Goal: Transaction & Acquisition: Complete application form

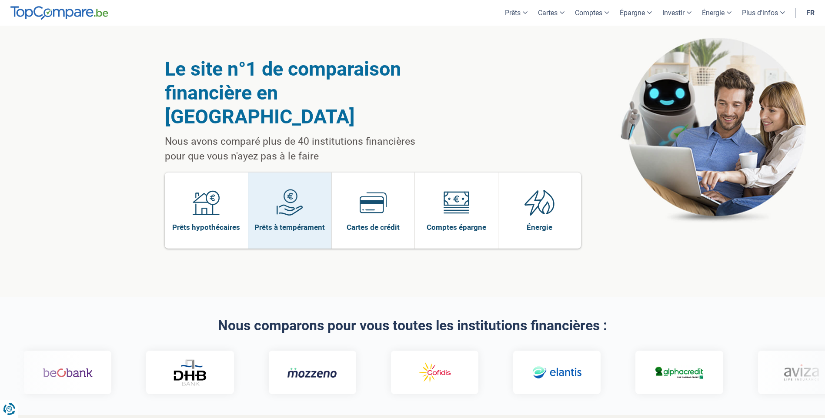
click at [300, 223] on span "Prêts à tempérament" at bounding box center [289, 228] width 70 height 10
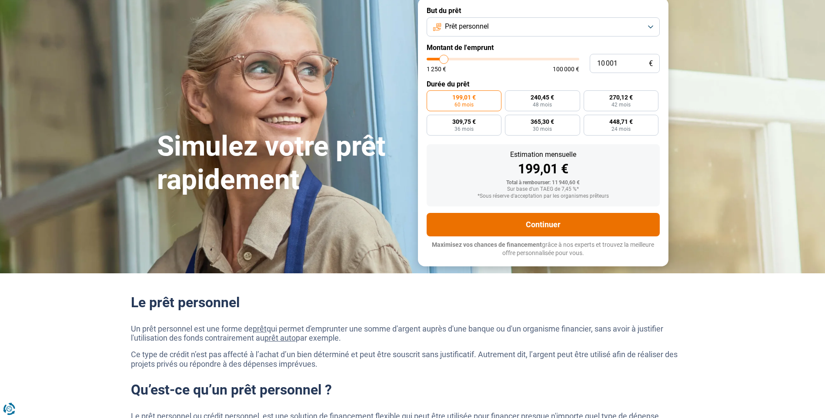
scroll to position [44, 0]
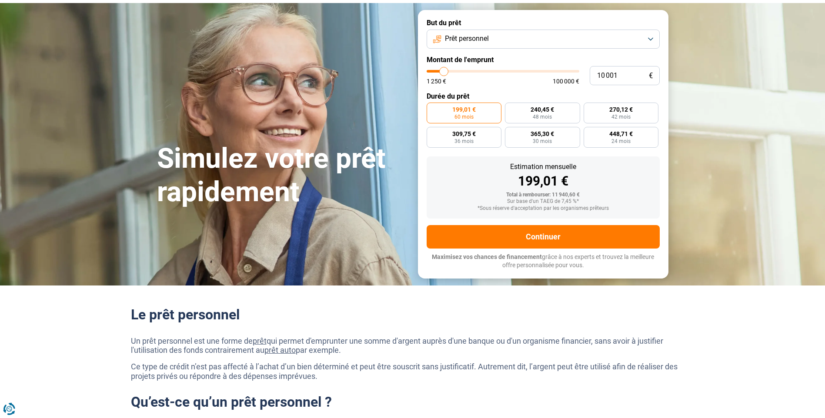
type input "11 500"
type input "11500"
type input "11 750"
type input "11750"
type input "12 000"
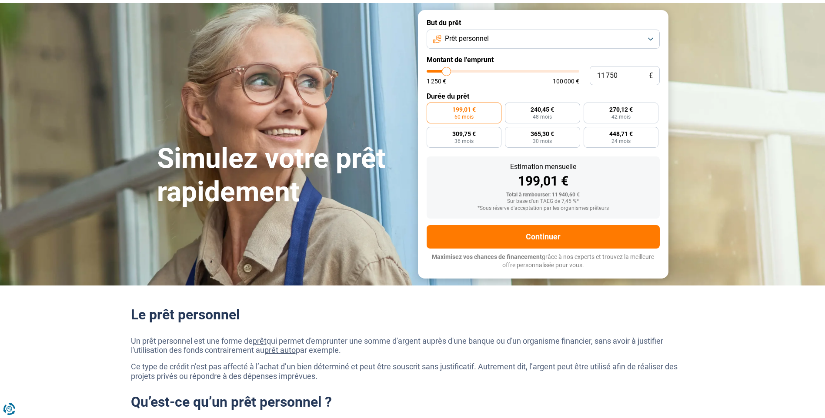
type input "12000"
type input "12 500"
type input "12500"
type input "12 750"
type input "12750"
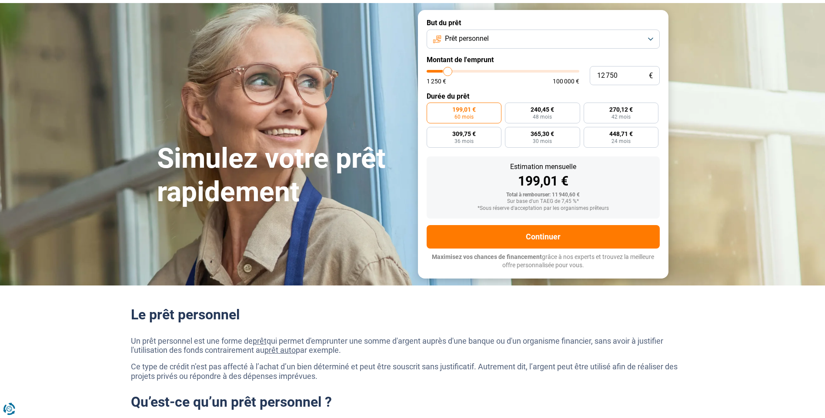
type input "13 000"
type input "13000"
type input "13 500"
type input "13500"
type input "14 250"
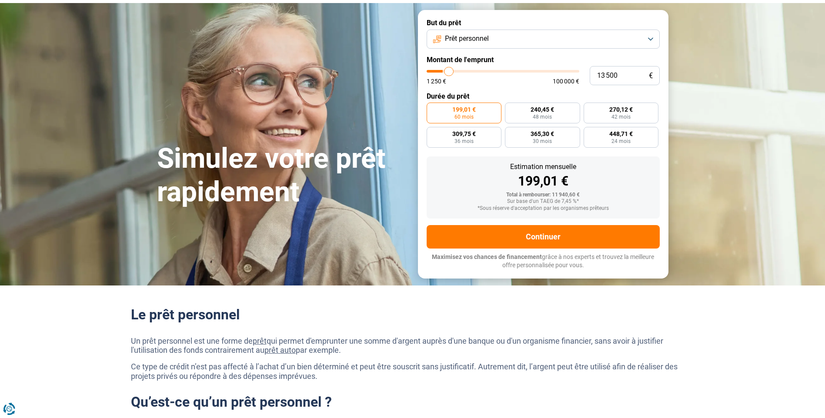
type input "14250"
type input "14 750"
type input "14750"
type input "15 500"
type input "15500"
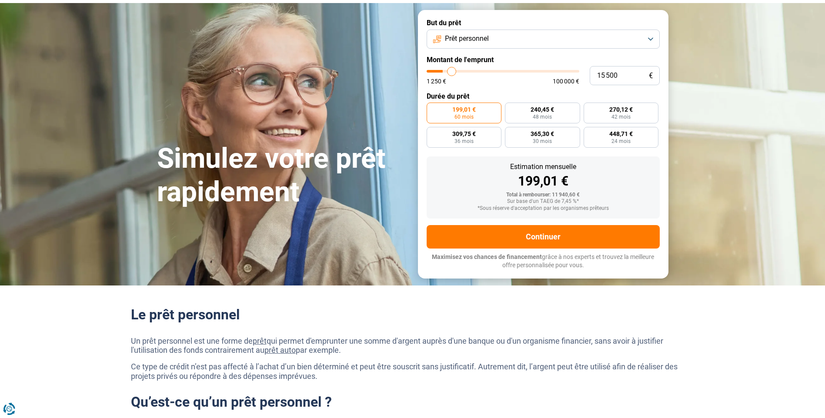
type input "16 250"
type input "16250"
type input "17 250"
type input "17250"
type input "18 000"
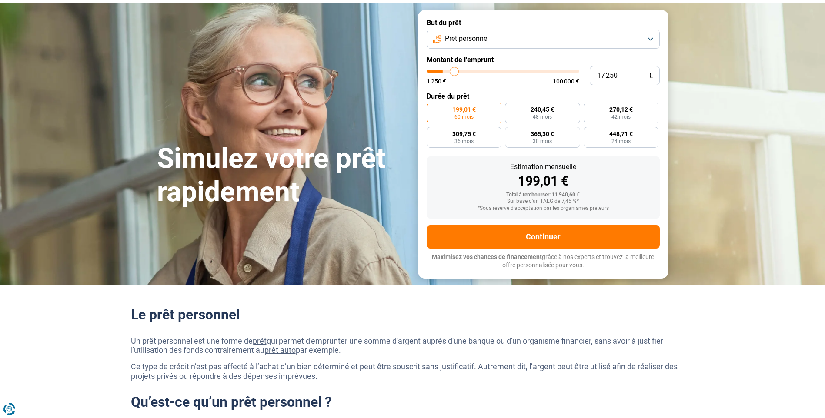
type input "18000"
type input "19 000"
type input "19000"
type input "19 750"
type input "19750"
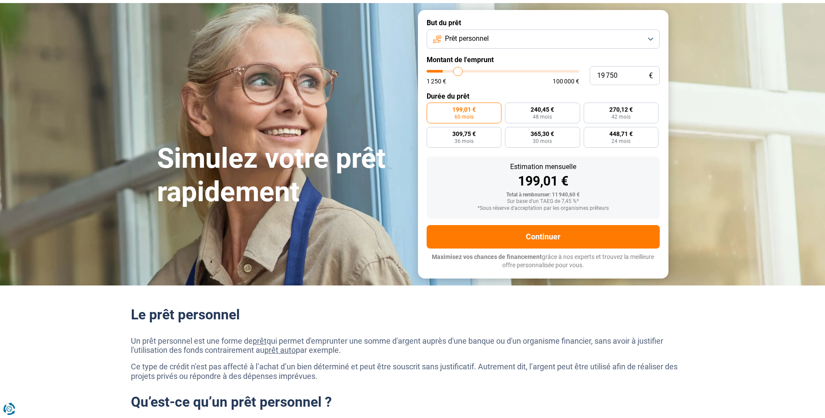
type input "20 750"
type input "20750"
type input "21 750"
type input "21750"
type input "22 750"
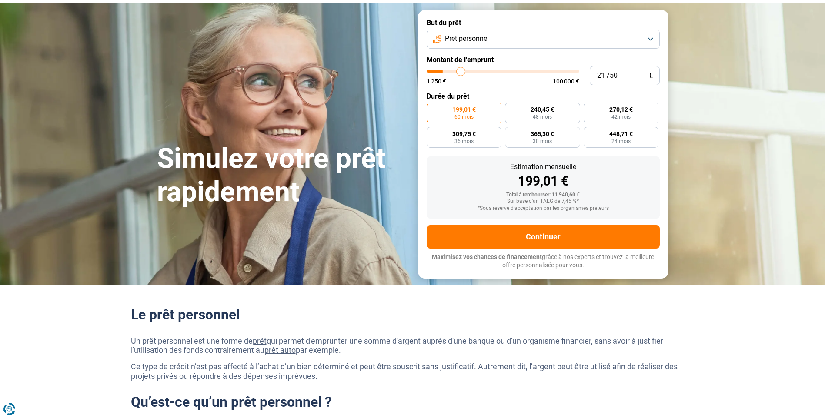
type input "22750"
type input "23 500"
type input "23500"
type input "24 500"
type input "24500"
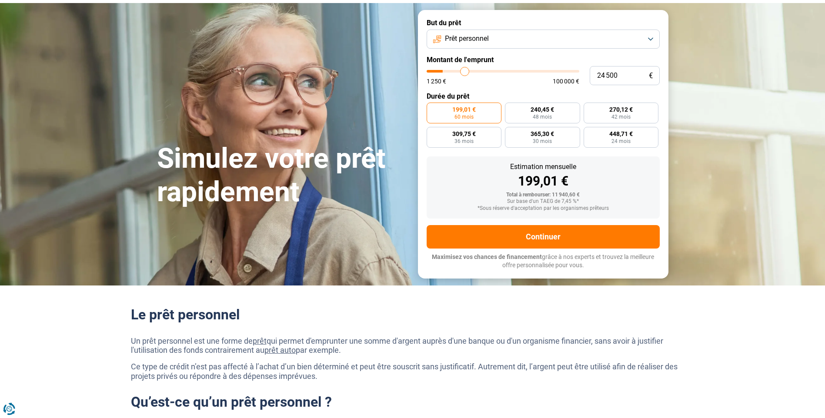
type input "25 750"
type input "25750"
type input "26 250"
type input "26250"
type input "27 250"
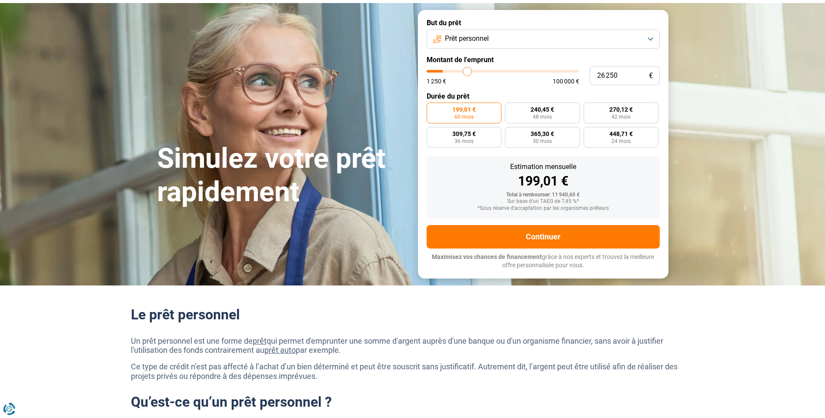
type input "27250"
type input "28 000"
type input "28000"
type input "29 000"
type input "29000"
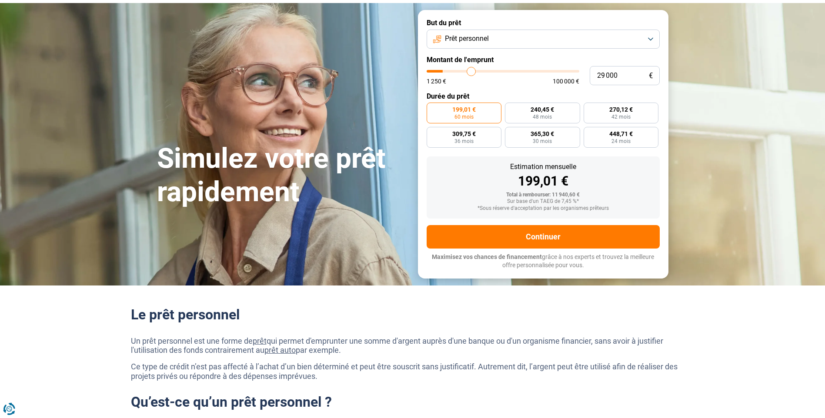
type input "29 500"
type input "29500"
type input "30 250"
type input "30250"
type input "30 500"
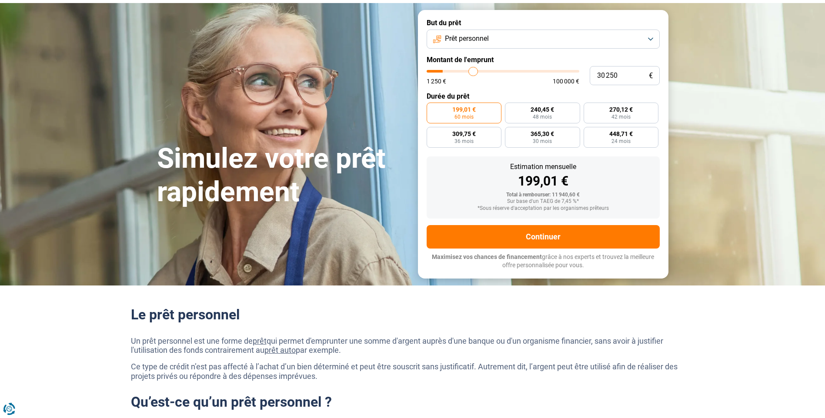
type input "30500"
type input "30 750"
type input "30750"
type input "31 000"
type input "31000"
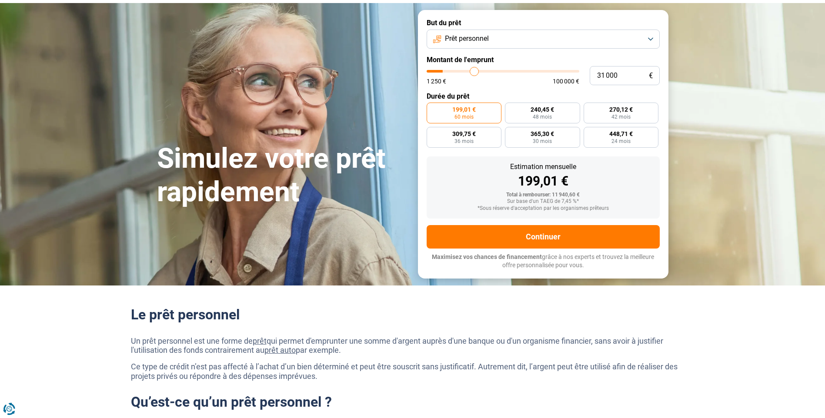
type input "31 250"
type input "31250"
type input "31 750"
type input "31750"
type input "31 250"
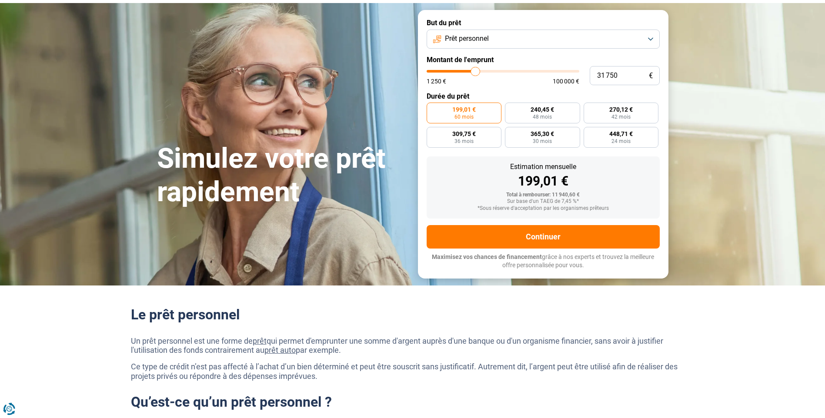
type input "31250"
type input "30 750"
type input "30750"
type input "30 500"
type input "30500"
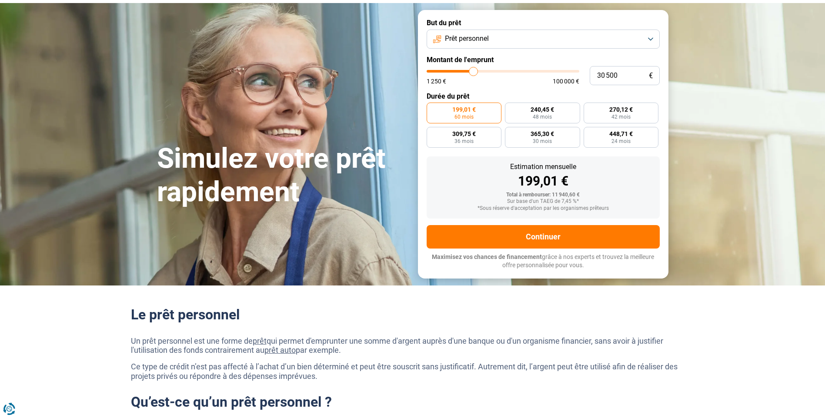
type input "29 750"
type input "29750"
type input "29 500"
type input "29500"
type input "29 250"
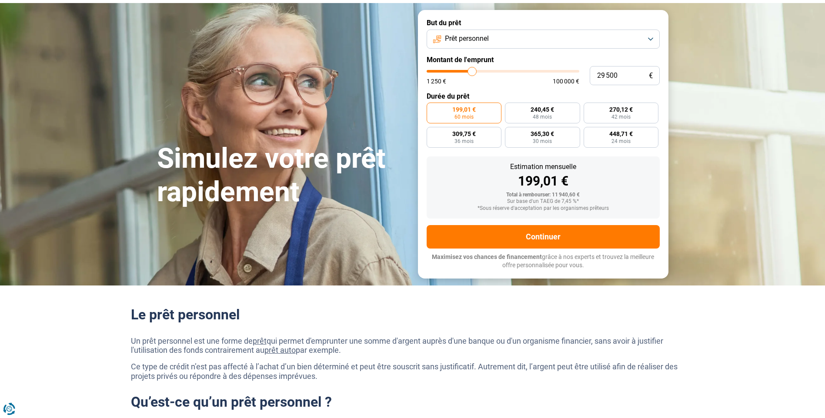
type input "29250"
type input "28 750"
type input "28750"
type input "28 000"
type input "28000"
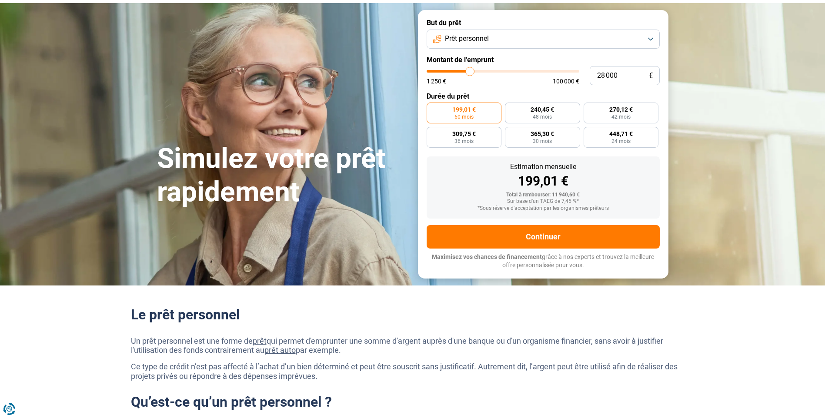
type input "27 750"
type input "27750"
type input "27 250"
type input "27250"
type input "26 500"
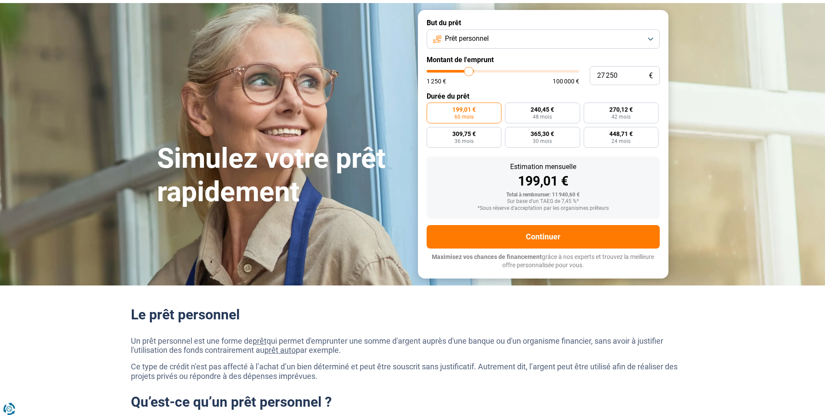
type input "26500"
type input "26 000"
type input "26000"
type input "25 250"
type input "25250"
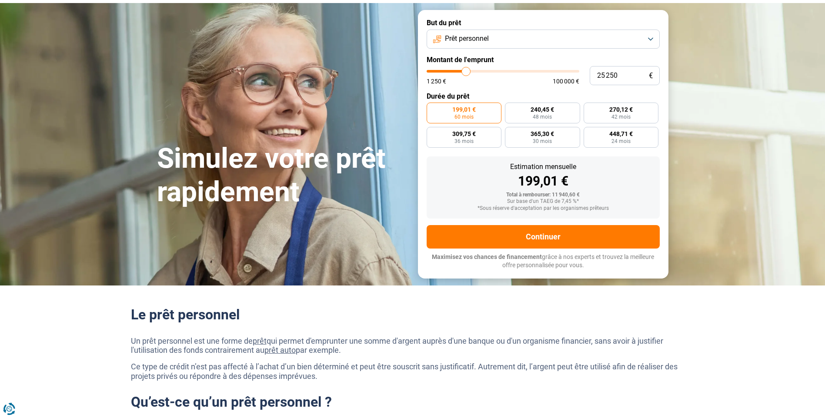
type input "24 750"
type input "24750"
type input "24 250"
type input "24250"
type input "23 500"
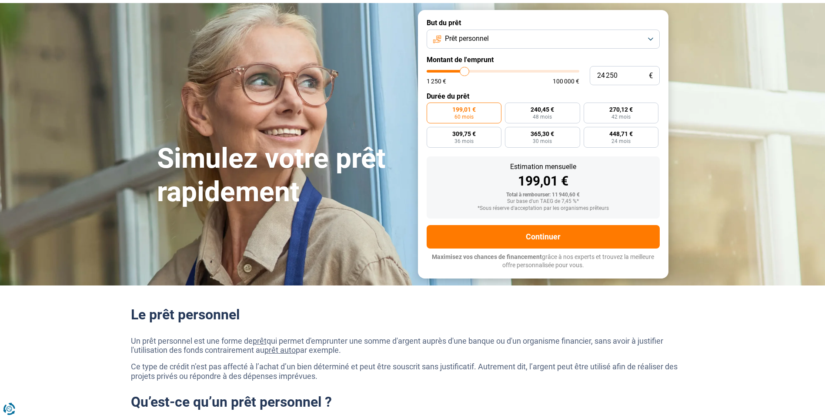
type input "23500"
type input "23 250"
type input "23250"
type input "22 750"
type input "22750"
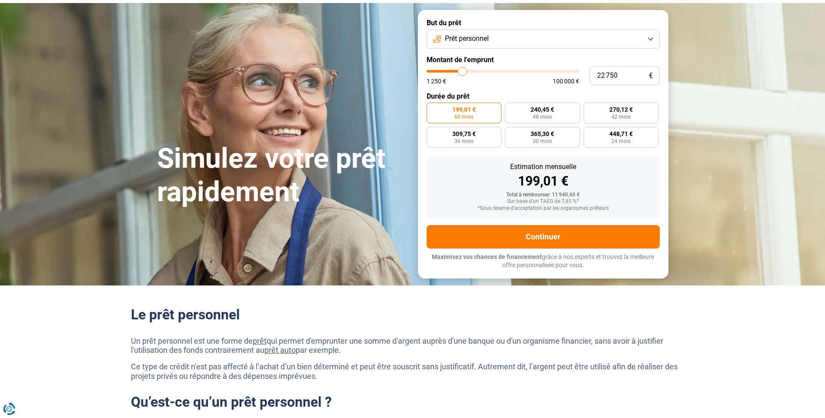
type input "22 250"
type input "22250"
type input "22 000"
type input "22000"
type input "21 750"
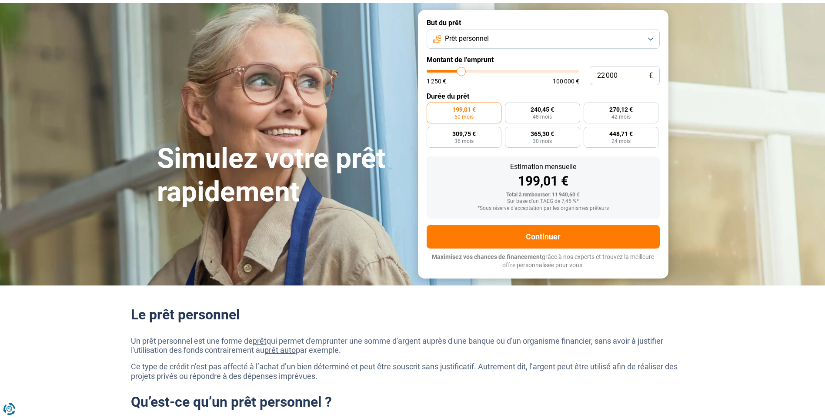
type input "21750"
type input "21 500"
type input "21500"
type input "20 750"
type input "20750"
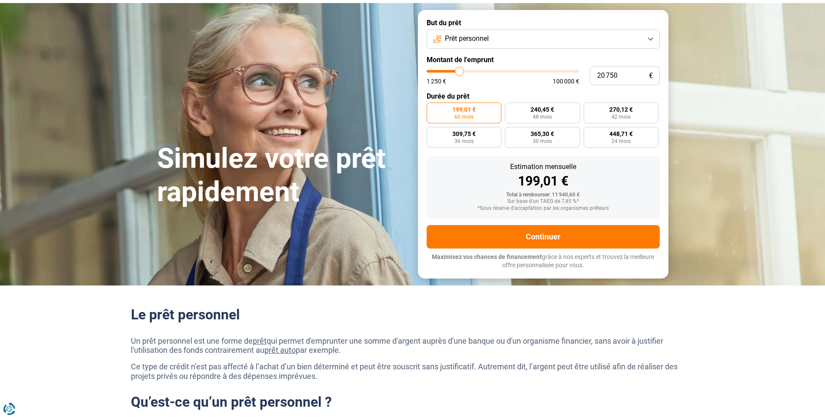
type input "20 250"
type input "20250"
type input "20 000"
type input "20000"
type input "19 750"
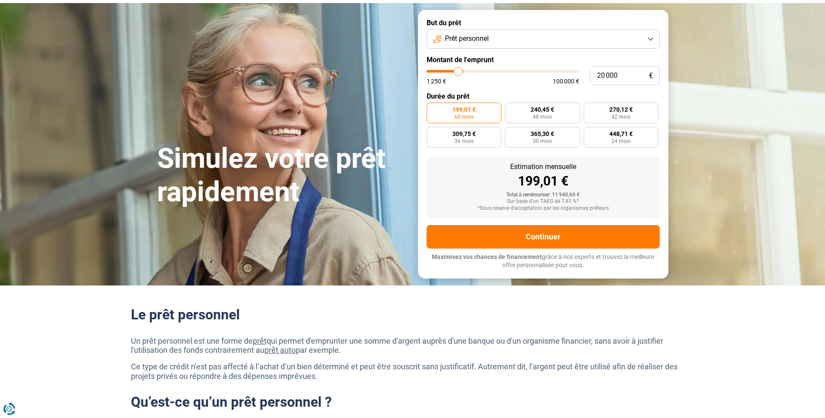
type input "19750"
type input "19 000"
type input "19000"
type input "18 750"
type input "18750"
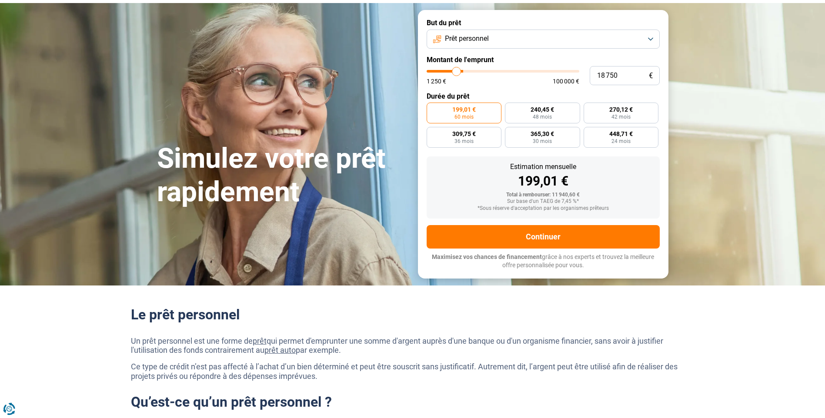
type input "18 500"
type input "18500"
type input "18 000"
type input "18000"
type input "17 750"
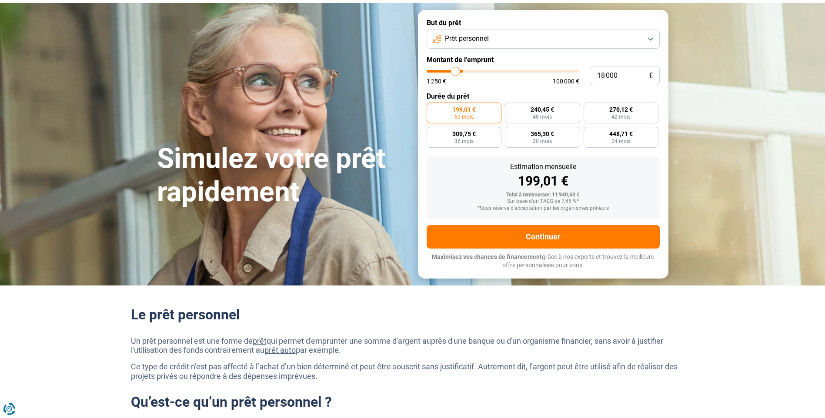
type input "17750"
type input "17 500"
type input "17500"
type input "17 250"
type input "17250"
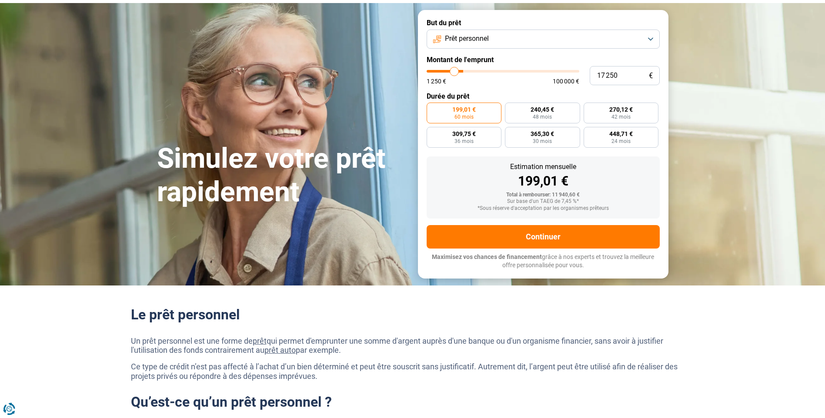
type input "17 000"
type input "17000"
type input "16 500"
type input "16500"
type input "16 250"
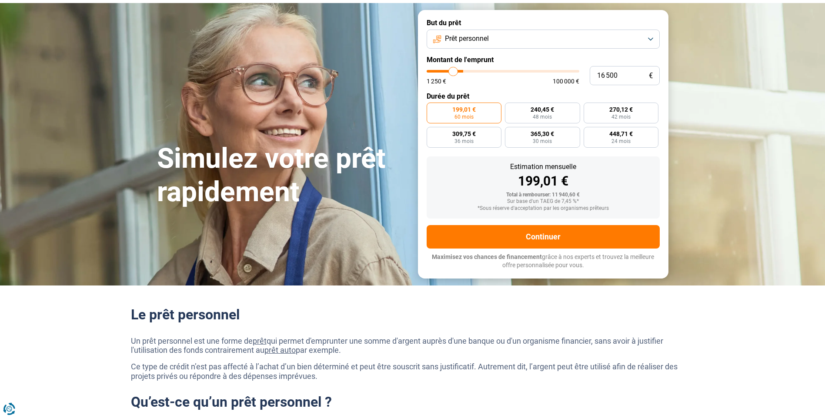
type input "16250"
type input "16 000"
type input "16000"
type input "15 750"
type input "15750"
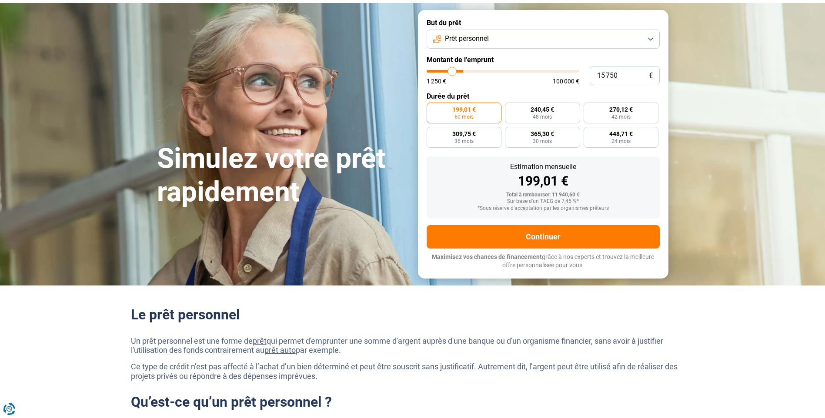
type input "15 500"
type input "15500"
type input "15 000"
type input "15000"
type input "14 750"
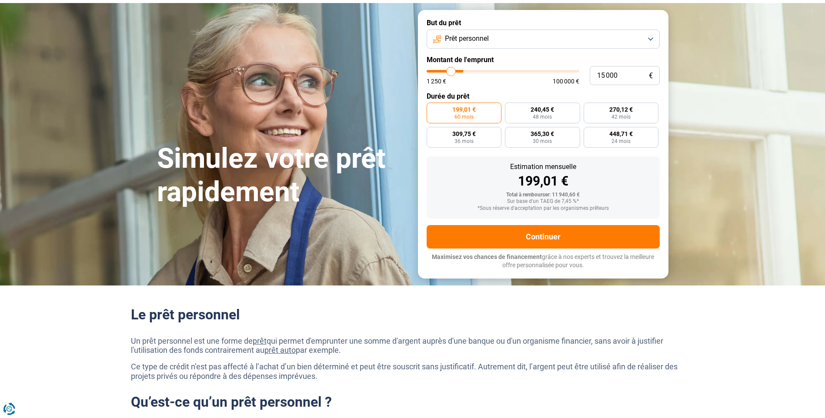
type input "14750"
type input "14 500"
type input "14500"
type input "14 250"
type input "14250"
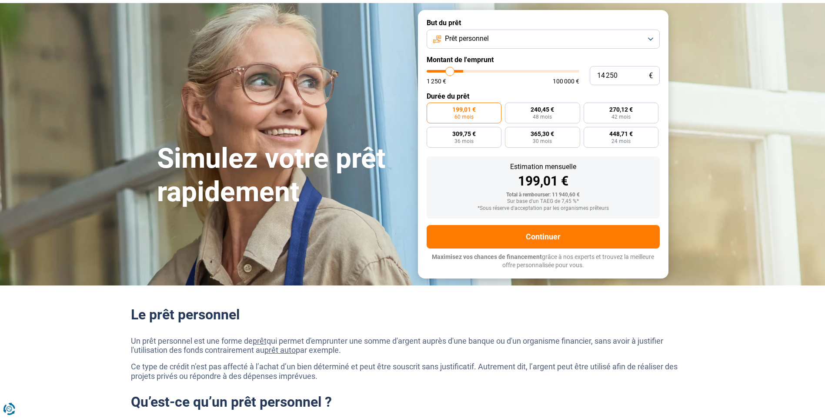
type input "14 000"
type input "14000"
type input "13 500"
type input "13500"
type input "13 250"
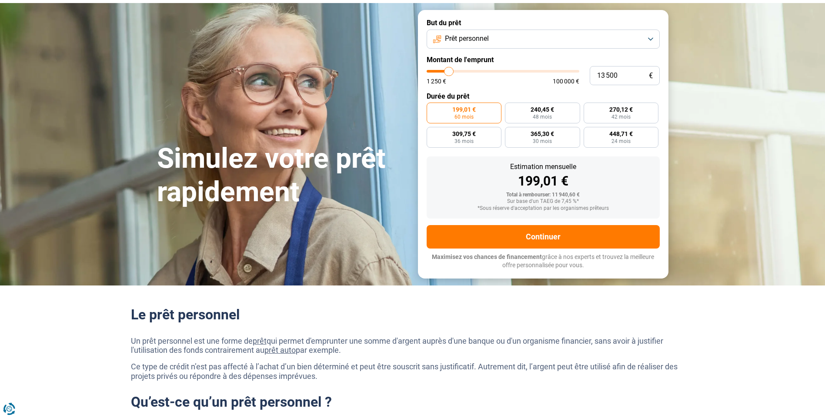
type input "13250"
type input "13 000"
type input "13000"
type input "12 750"
type input "12750"
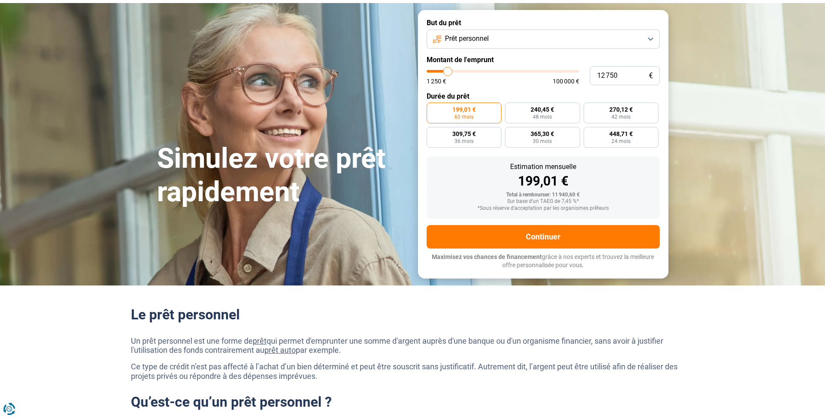
type input "12 500"
type input "12500"
type input "12 000"
type input "12000"
type input "11 750"
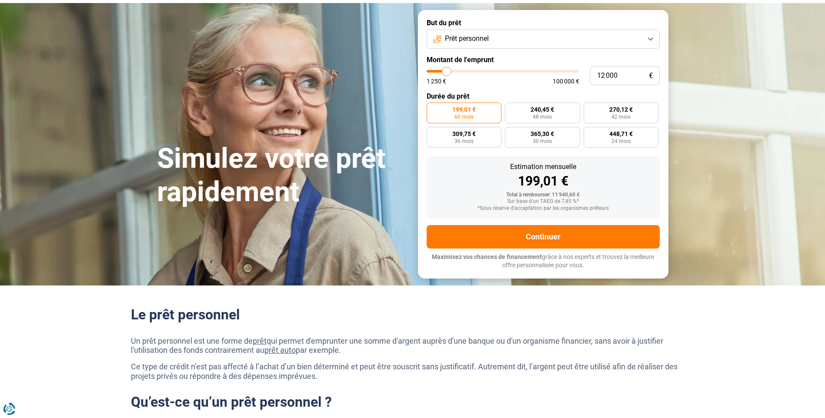
type input "11750"
type input "11 500"
type input "11500"
click at [446, 73] on input "range" at bounding box center [503, 71] width 153 height 3
drag, startPoint x: 619, startPoint y: 77, endPoint x: 552, endPoint y: 76, distance: 66.1
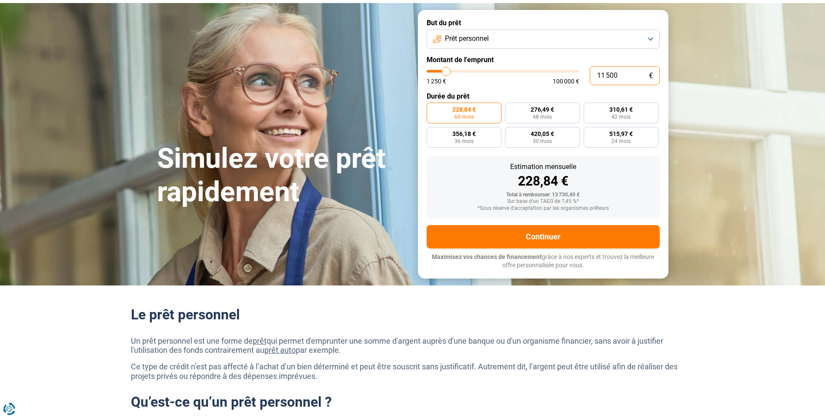
click at [553, 76] on div "11 500 € 1 250 € 100 000 €" at bounding box center [543, 75] width 233 height 19
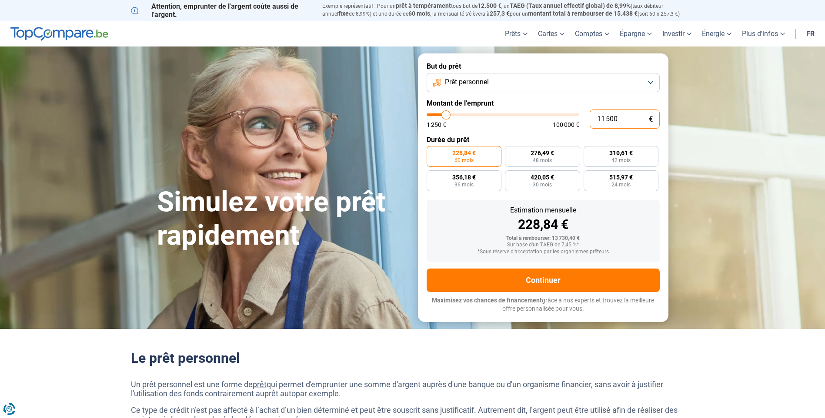
type input "6"
type input "1250"
type input "60"
type input "1250"
type input "600"
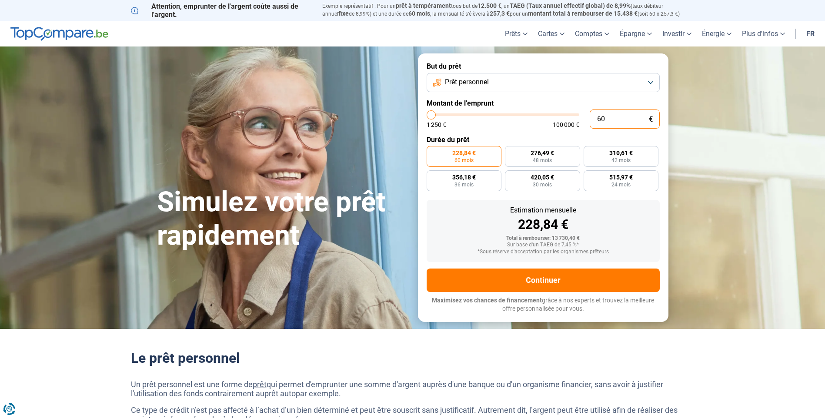
type input "1250"
type input "6 000"
type input "6000"
radio input "true"
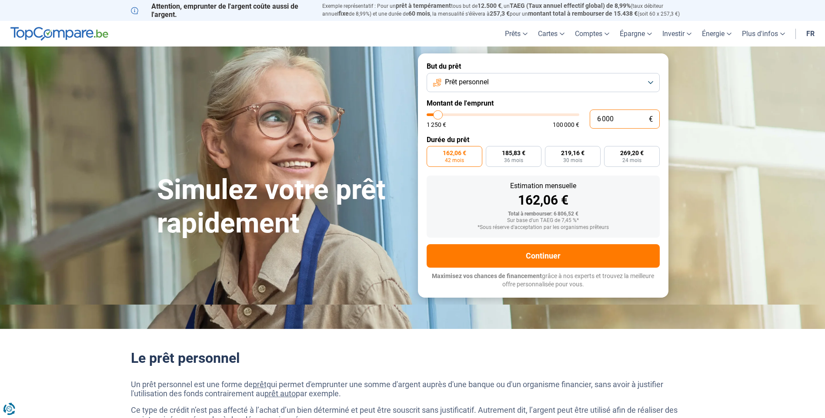
type input "6 000"
click at [455, 228] on div "*Sous réserve d'acceptation par les organismes prêteurs" at bounding box center [543, 228] width 219 height 6
click at [515, 161] on span "36 mois" at bounding box center [513, 160] width 19 height 5
click at [492, 152] on input "185,83 € 36 mois" at bounding box center [489, 149] width 6 height 6
radio input "true"
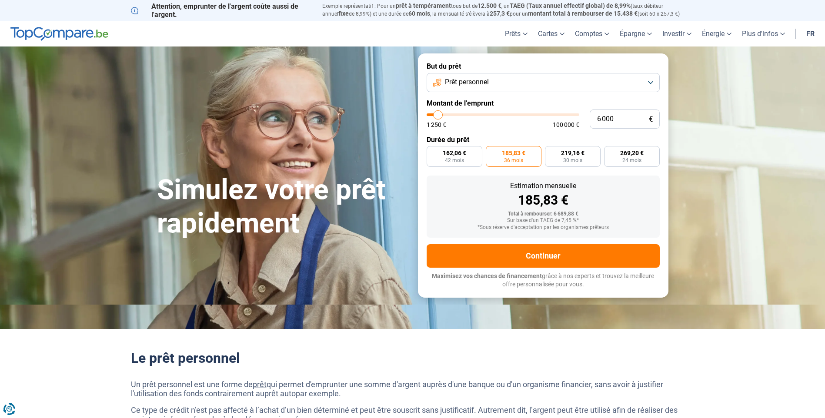
click at [474, 203] on div "185,83 €" at bounding box center [543, 200] width 219 height 13
drag, startPoint x: 507, startPoint y: 219, endPoint x: 612, endPoint y: 229, distance: 104.9
click at [612, 229] on div "Total à rembourser: 6 689,88 € Sur base d'un TAEG de 7,45 %* *Sous réserve d'ac…" at bounding box center [543, 221] width 219 height 20
click at [596, 213] on div "Total à rembourser: 6 689,88 €" at bounding box center [543, 214] width 219 height 6
click at [559, 157] on label "219,16 € 30 mois" at bounding box center [573, 156] width 56 height 21
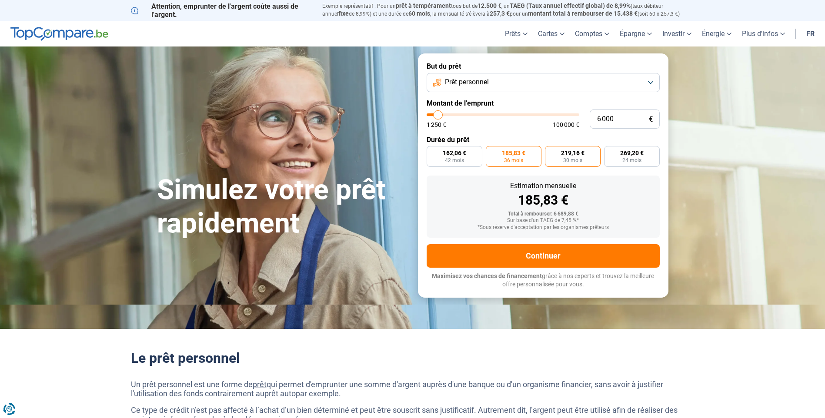
click at [551, 152] on input "219,16 € 30 mois" at bounding box center [548, 149] width 6 height 6
radio input "true"
click at [524, 154] on span "185,83 €" at bounding box center [513, 153] width 23 height 6
click at [492, 152] on input "185,83 € 36 mois" at bounding box center [489, 149] width 6 height 6
radio input "true"
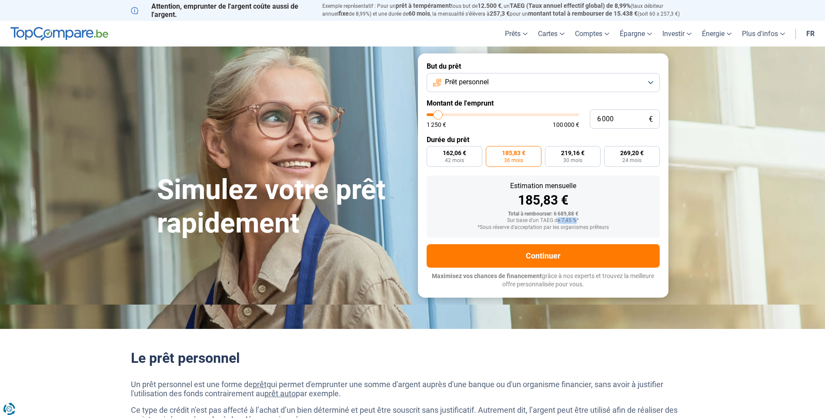
drag, startPoint x: 576, startPoint y: 220, endPoint x: 558, endPoint y: 218, distance: 17.9
click at [558, 218] on div "Sur base d'un TAEG de 7,45 %*" at bounding box center [543, 221] width 219 height 6
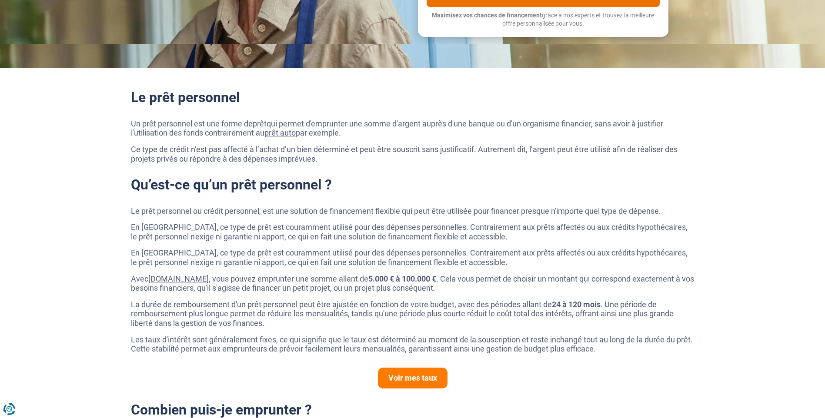
scroll to position [44, 0]
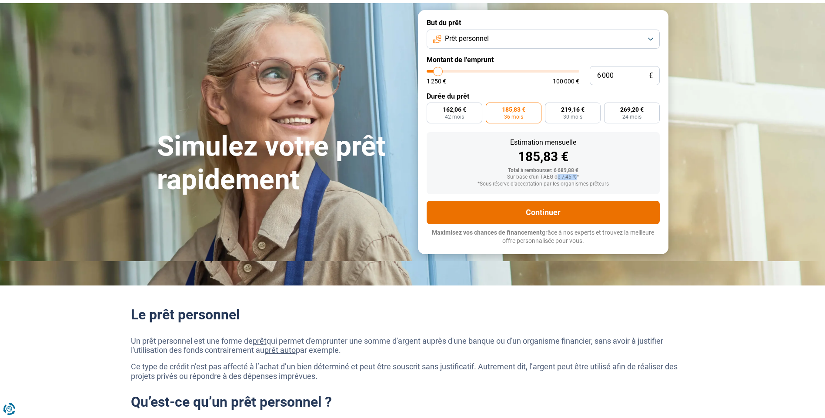
click at [525, 214] on button "Continuer" at bounding box center [543, 212] width 233 height 23
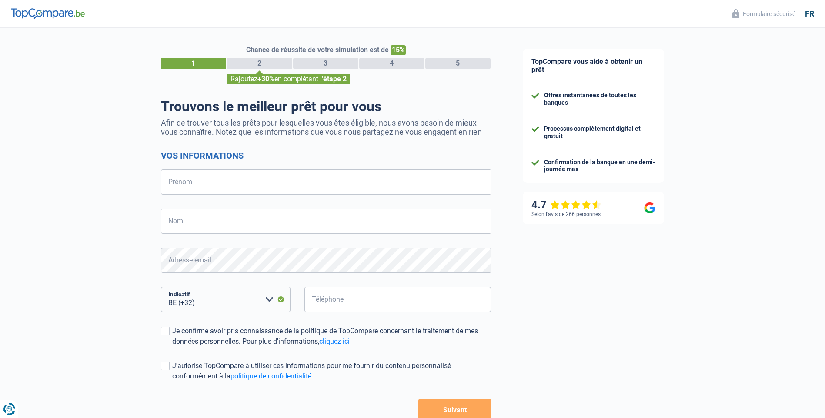
select select "32"
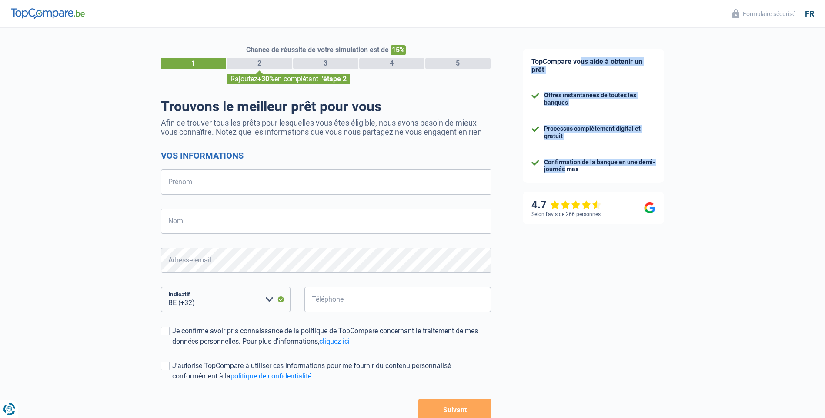
drag, startPoint x: 530, startPoint y: 61, endPoint x: 585, endPoint y: 166, distance: 118.3
click at [590, 163] on div "TopCompare vous aide à obtenir un prêt Offres instantanées de toutes les banque…" at bounding box center [593, 116] width 141 height 134
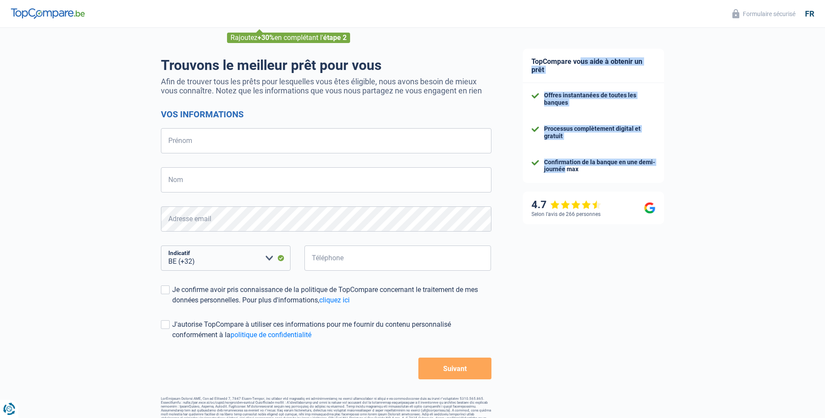
scroll to position [54, 0]
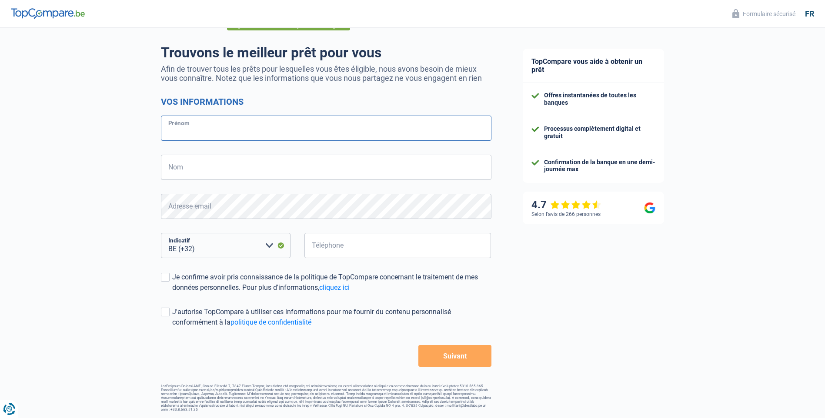
click at [223, 131] on input "Prénom" at bounding box center [326, 128] width 331 height 25
type input "test"
click at [212, 180] on input "Nom" at bounding box center [326, 167] width 331 height 25
type input "test"
click at [323, 252] on input "Téléphone" at bounding box center [398, 245] width 187 height 25
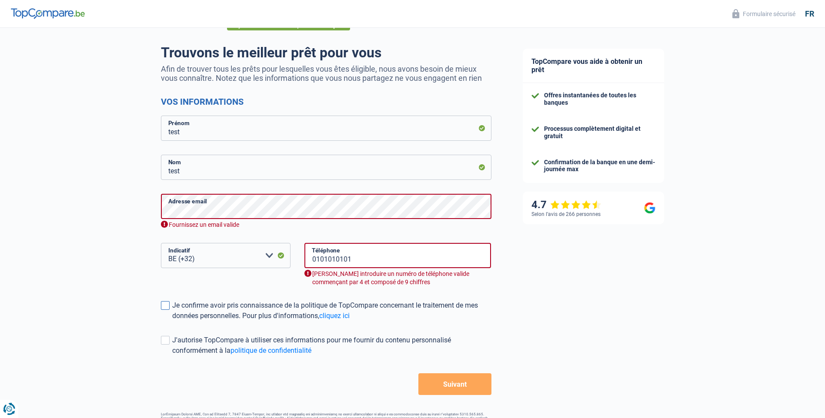
click at [169, 288] on form "Vos informations test Prénom test Nom Adresse email Fournissez un email valide …" at bounding box center [326, 246] width 331 height 299
click at [358, 263] on input "0101010101" at bounding box center [398, 255] width 187 height 25
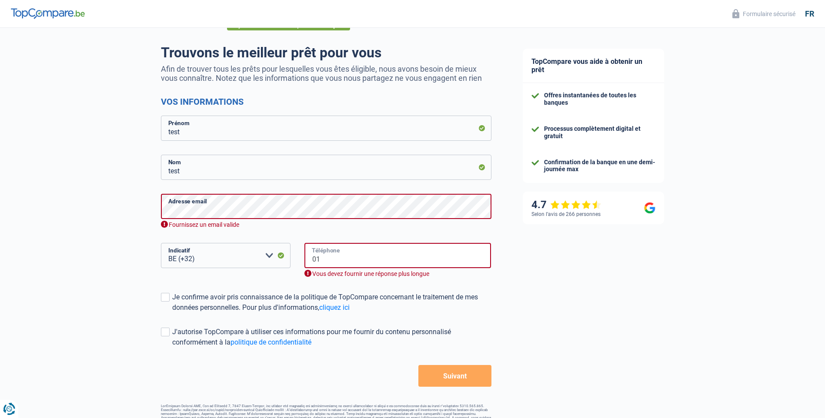
type input "0"
drag, startPoint x: 354, startPoint y: 261, endPoint x: 316, endPoint y: 262, distance: 38.3
click at [316, 262] on input "444444444" at bounding box center [398, 255] width 187 height 25
type input "4"
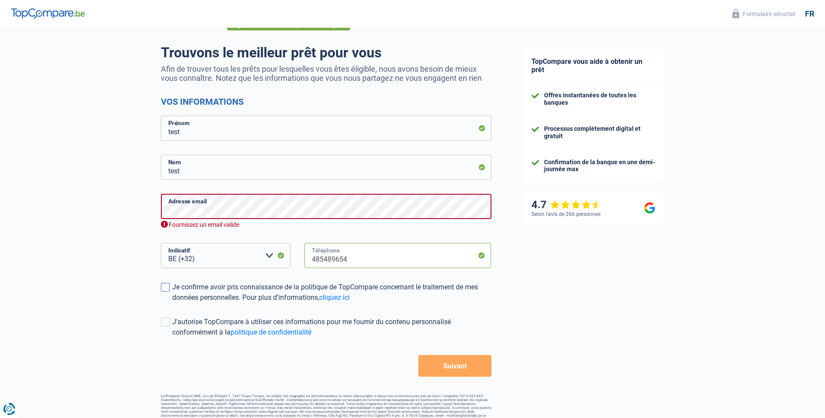
type input "485489654"
click at [167, 284] on span at bounding box center [165, 287] width 9 height 9
click at [172, 303] on input "Je confirme avoir pris connaissance de la politique de TopCompare concernant le…" at bounding box center [172, 303] width 0 height 0
click at [451, 370] on button "Suivant" at bounding box center [454, 366] width 73 height 22
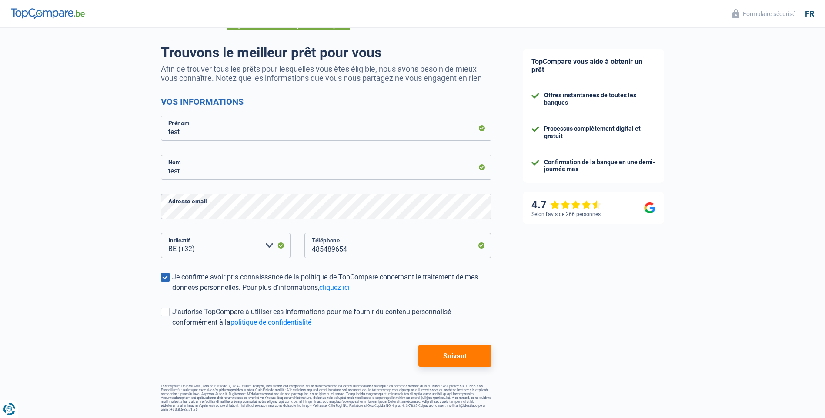
click at [465, 352] on button "Suivant" at bounding box center [454, 356] width 73 height 22
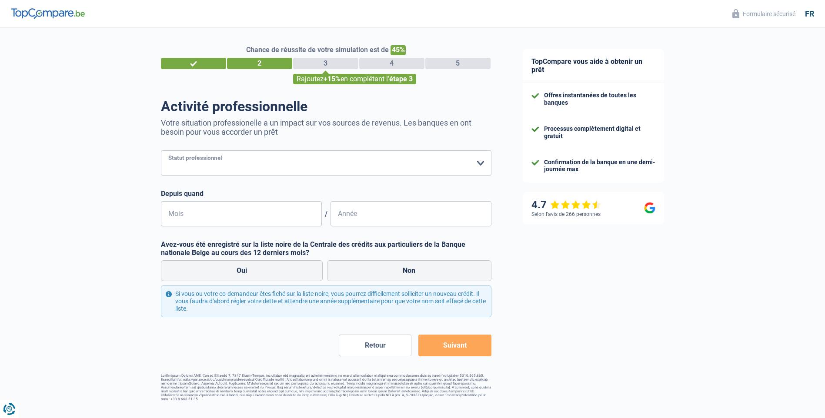
click at [253, 158] on select "Ouvrier Employé privé Employé public Invalide Indépendant Pensionné Chômeur Mut…" at bounding box center [326, 163] width 331 height 25
select select "privateEmployee"
click at [161, 151] on select "Ouvrier Employé privé Employé public Invalide Indépendant Pensionné Chômeur Mut…" at bounding box center [326, 163] width 331 height 25
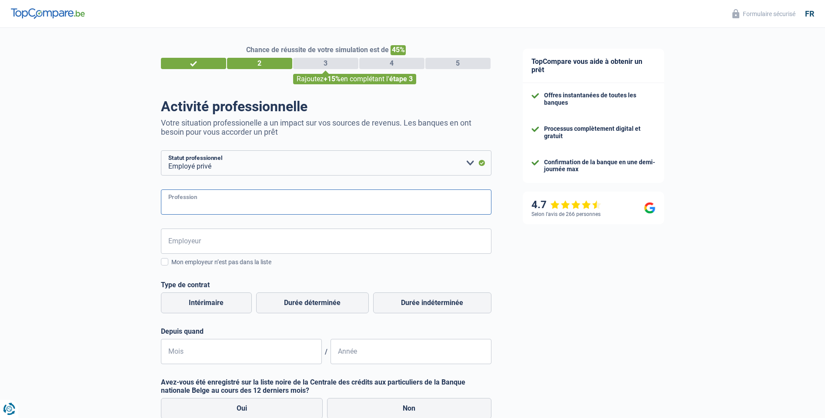
click at [212, 204] on input "Profession" at bounding box center [326, 202] width 331 height 25
type input "test"
click at [207, 241] on input "Employeur" at bounding box center [326, 241] width 331 height 25
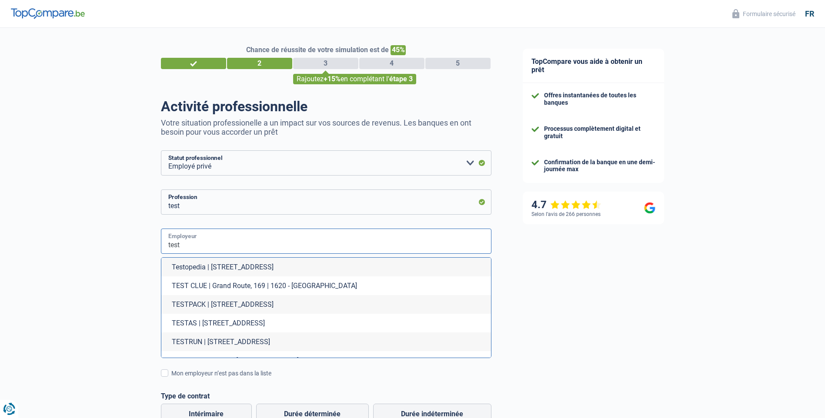
type input "test"
click at [125, 249] on div "Chance de réussite de votre simulation est de 45% 1 2 3 4 5 Rajoutez +15% en co…" at bounding box center [253, 339] width 507 height 630
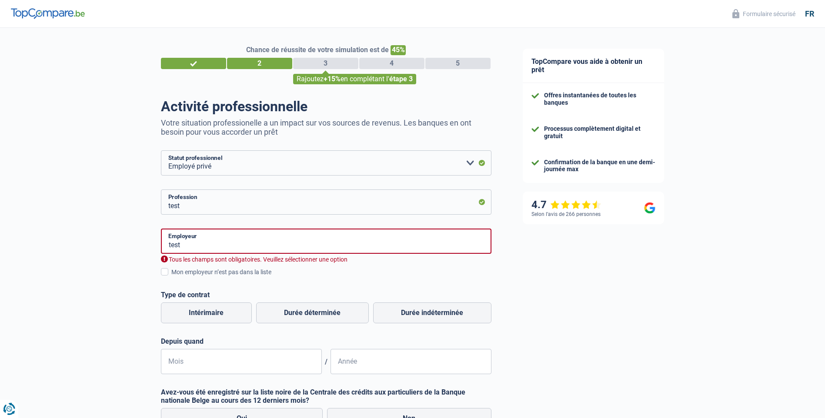
click at [159, 274] on div "Chance de réussite de votre simulation est de 45% 1 2 3 4 5 Rajoutez +15% en co…" at bounding box center [253, 288] width 507 height 529
click at [162, 273] on span at bounding box center [164, 271] width 7 height 7
click at [171, 277] on input "Mon employeur n’est pas dans la liste" at bounding box center [171, 277] width 0 height 0
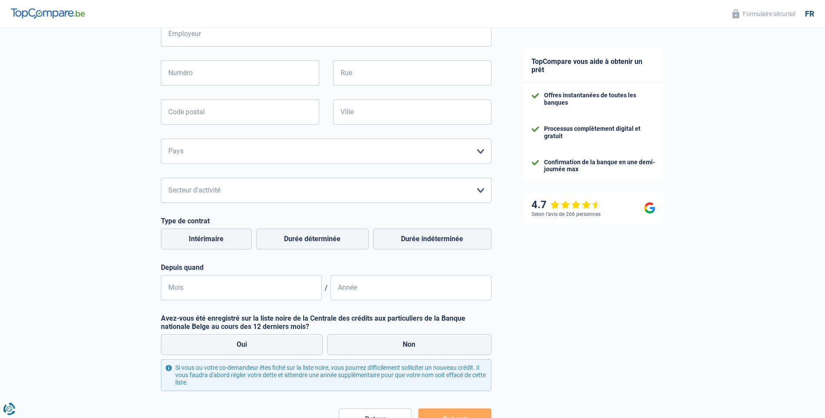
scroll to position [218, 0]
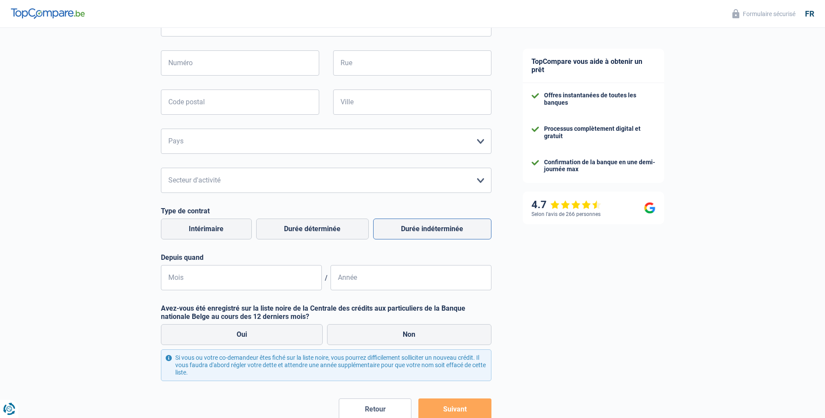
click at [405, 236] on label "Durée indéterminée" at bounding box center [432, 229] width 118 height 21
click at [405, 236] on input "Durée indéterminée" at bounding box center [432, 229] width 118 height 21
radio input "true"
click at [255, 278] on input "Mois" at bounding box center [241, 277] width 161 height 25
type input "05"
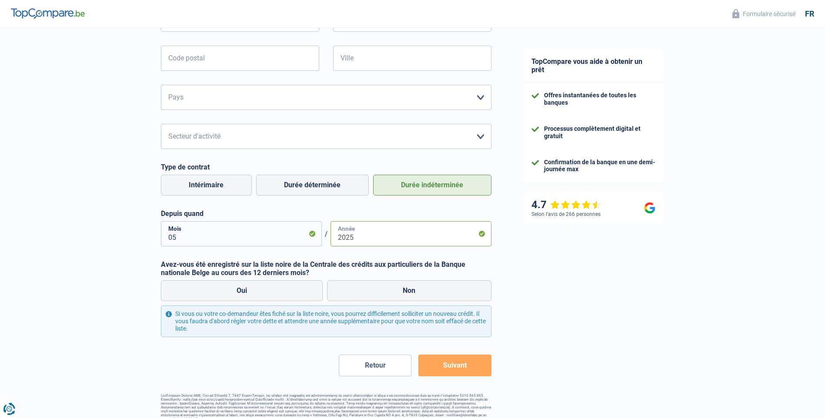
scroll to position [271, 0]
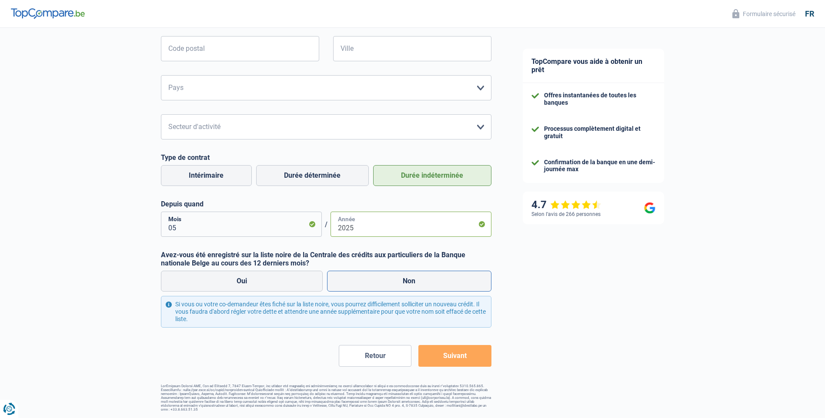
type input "2025"
click at [379, 282] on label "Non" at bounding box center [409, 281] width 164 height 21
click at [379, 282] on input "Non" at bounding box center [409, 281] width 164 height 21
radio input "true"
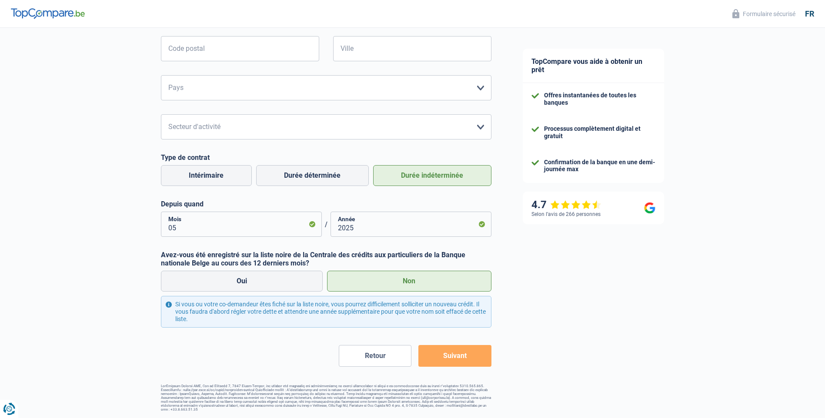
click at [446, 362] on button "Suivant" at bounding box center [454, 356] width 73 height 22
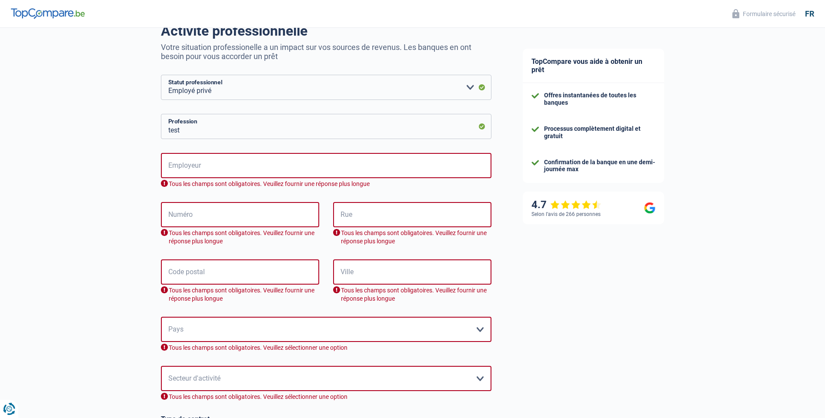
scroll to position [87, 0]
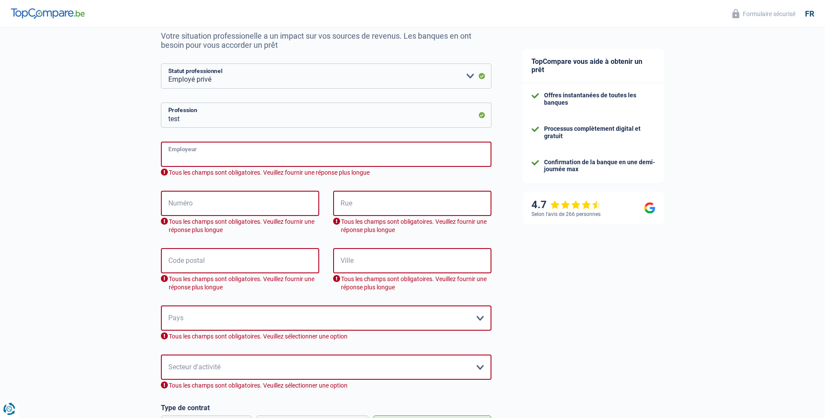
click at [226, 160] on input "Employeur" at bounding box center [326, 154] width 331 height 25
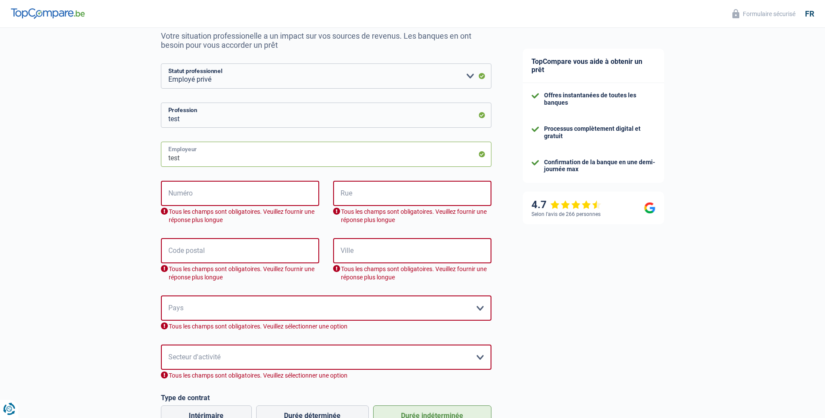
type input "test"
click at [217, 194] on input "Numéro" at bounding box center [240, 193] width 158 height 25
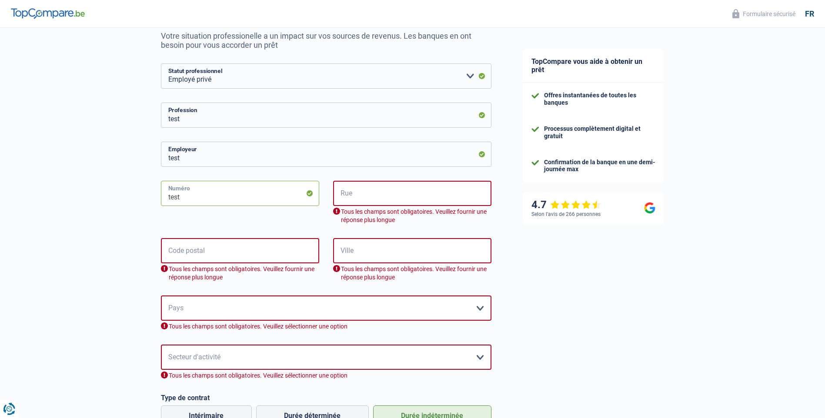
type input "test"
click at [349, 202] on input "Rue" at bounding box center [412, 193] width 158 height 25
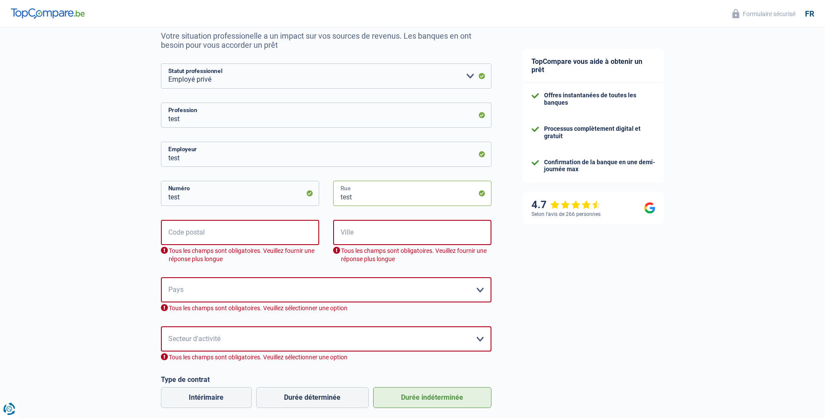
type input "test"
click at [271, 230] on input "Code postal" at bounding box center [240, 232] width 158 height 25
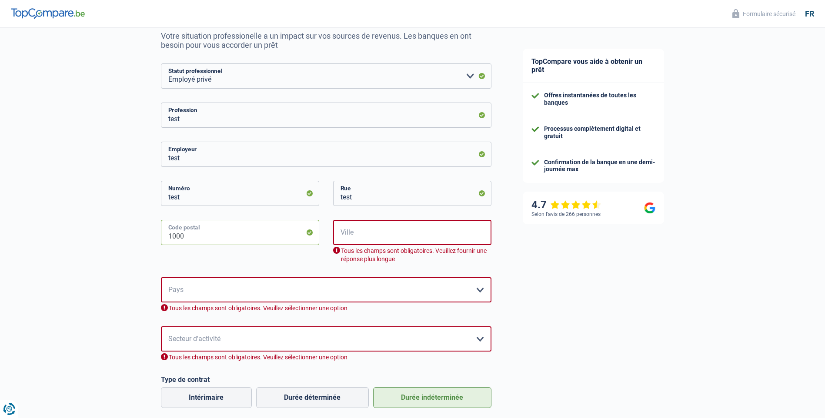
type input "1000"
click at [372, 239] on input "Ville" at bounding box center [412, 232] width 158 height 25
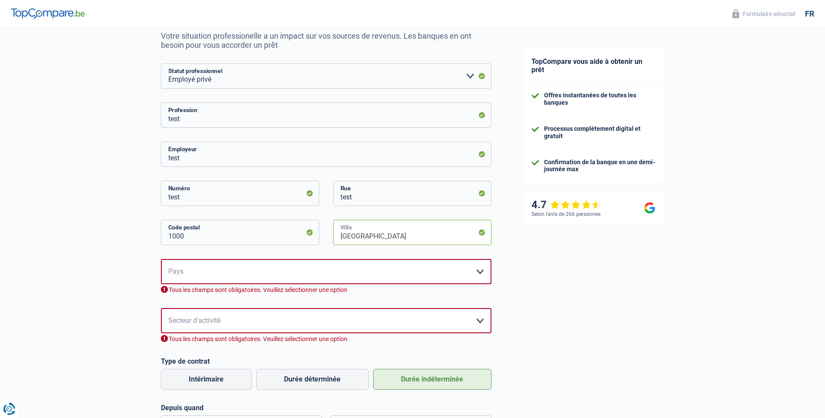
drag, startPoint x: 378, startPoint y: 234, endPoint x: 326, endPoint y: 241, distance: 53.0
click at [326, 241] on div "bruxelles Ville" at bounding box center [412, 239] width 172 height 39
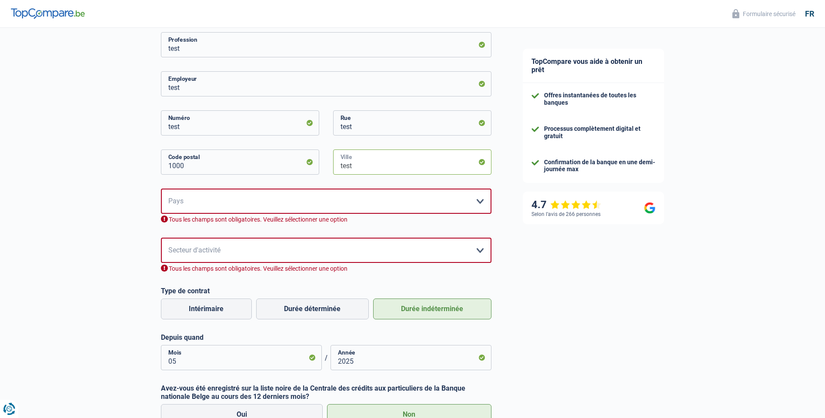
scroll to position [174, 0]
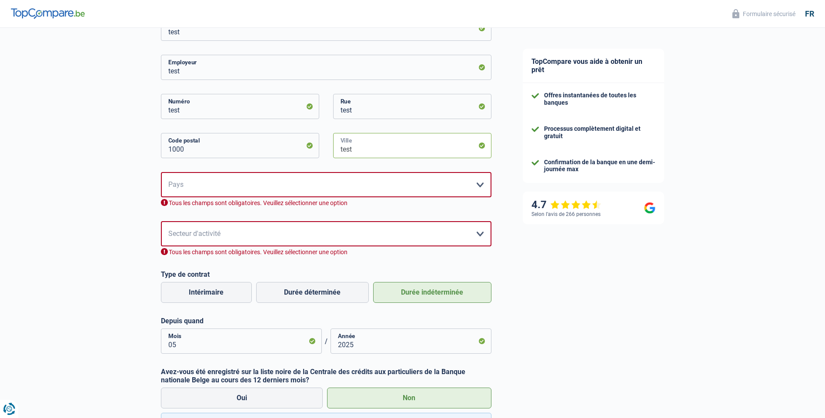
type input "test"
click at [251, 191] on select "Belgique France Allemagne Italie Luxembourg Pays-Bas Espagne Suisse Veuillez sé…" at bounding box center [326, 184] width 331 height 25
select select "BE"
click at [161, 173] on select "Belgique France Allemagne Italie Luxembourg Pays-Bas Espagne Suisse Veuillez sé…" at bounding box center [326, 184] width 331 height 25
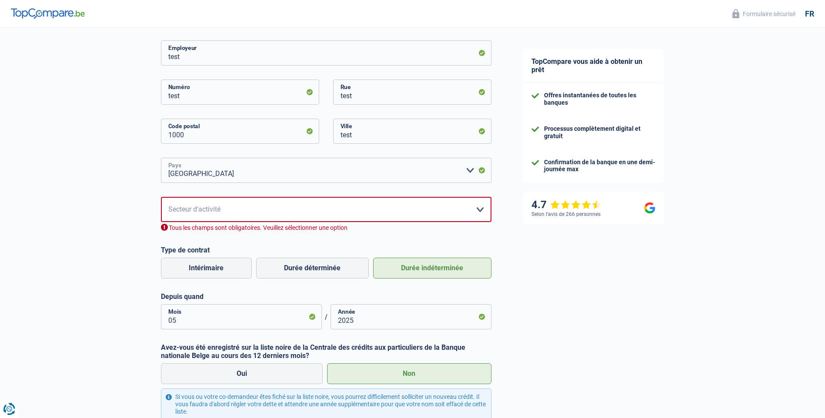
scroll to position [218, 0]
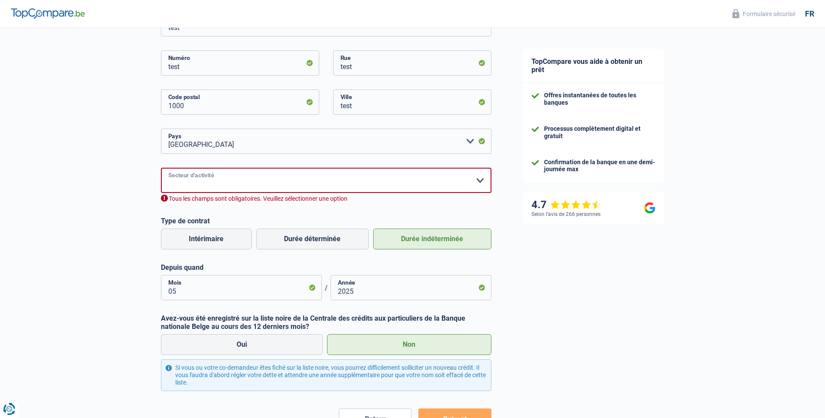
click at [220, 192] on select "Agriculture/Pêche Industrie Horeca Courier/Fitness/Taxi Construction Banques/As…" at bounding box center [326, 180] width 331 height 25
click at [220, 184] on select "Agriculture/Pêche Industrie Horeca Courier/Fitness/Taxi Construction Banques/As…" at bounding box center [326, 180] width 331 height 25
select select "bigCompanies"
click at [161, 169] on select "Agriculture/Pêche Industrie Horeca Courier/Fitness/Taxi Construction Banques/As…" at bounding box center [326, 180] width 331 height 25
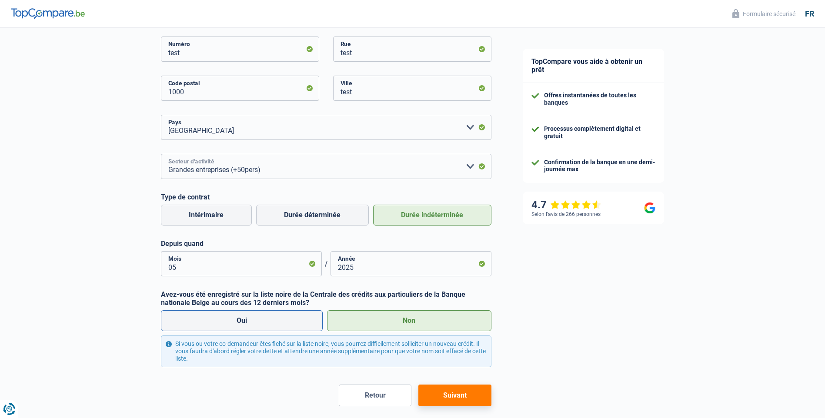
scroll to position [271, 0]
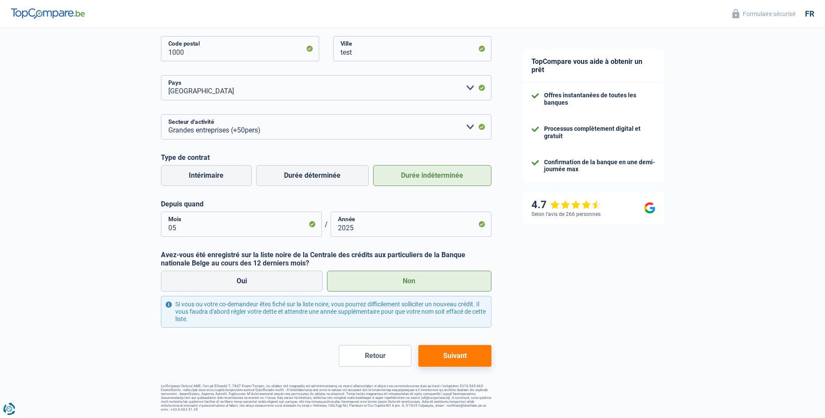
click at [440, 361] on button "Suivant" at bounding box center [454, 356] width 73 height 22
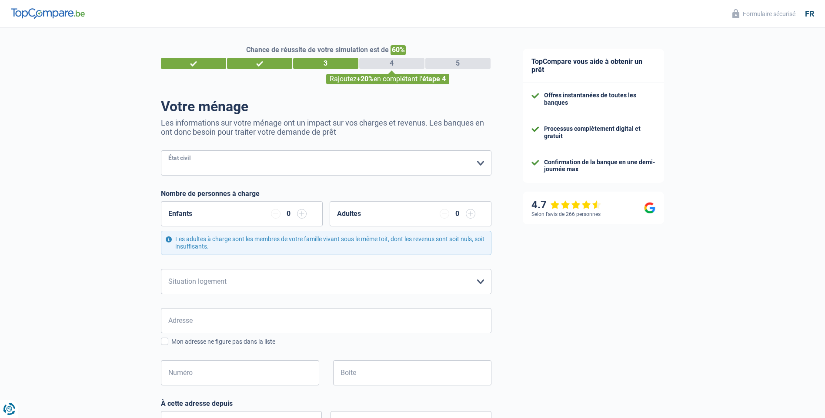
click at [211, 166] on select "Célibataire Marié(e) Cohabitant(e) légal(e) Divorcé(e) Veuf(ve) Séparé (de fait…" at bounding box center [326, 163] width 331 height 25
select select "married"
click at [161, 151] on select "Célibataire Marié(e) Cohabitant(e) légal(e) Divorcé(e) Veuf(ve) Séparé (de fait…" at bounding box center [326, 163] width 331 height 25
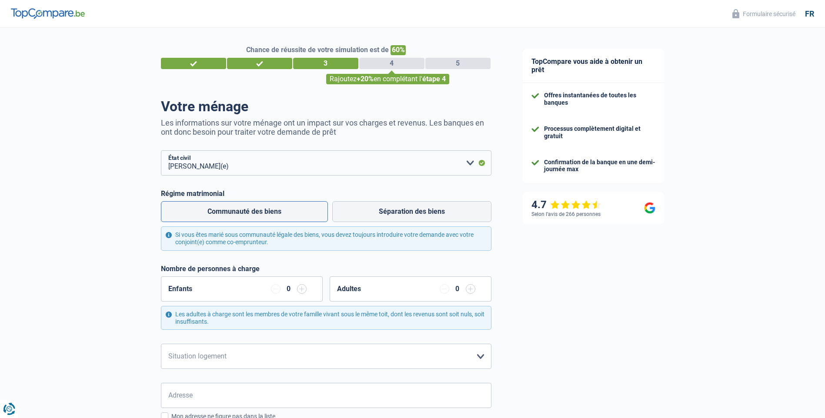
click at [221, 213] on label "Communauté des biens" at bounding box center [244, 211] width 167 height 21
click at [221, 213] on input "Communauté des biens" at bounding box center [244, 211] width 167 height 21
radio input "true"
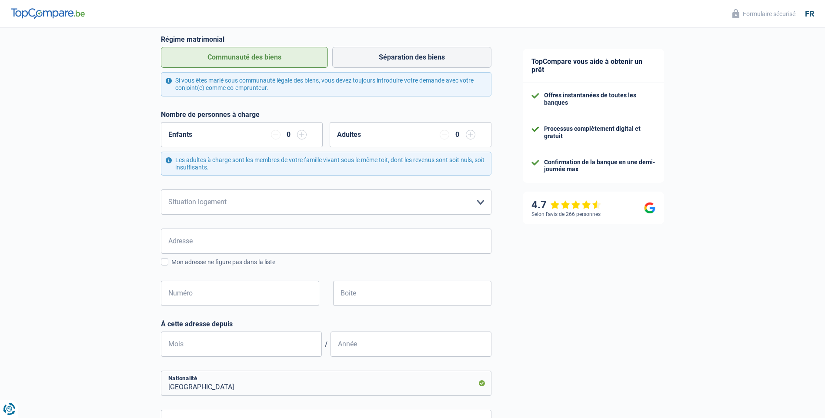
scroll to position [174, 0]
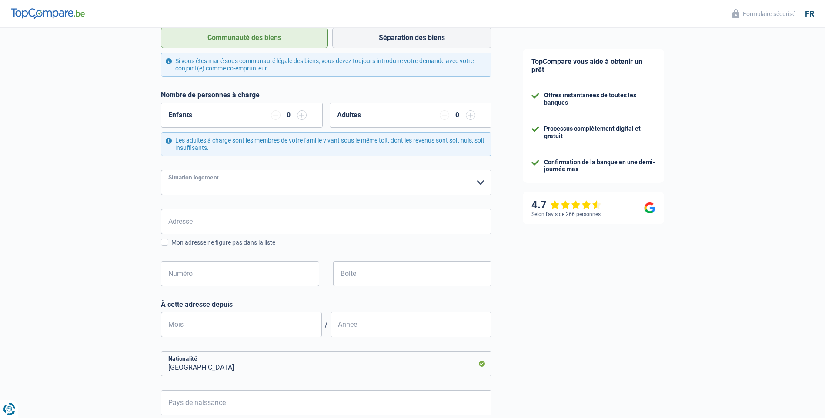
click at [242, 179] on select "Locataire Propriétaire avec prêt hypothécaire Propriétaire sans prêt hypothécai…" at bounding box center [326, 182] width 331 height 25
select select "rents"
click at [161, 171] on select "Locataire Propriétaire avec prêt hypothécaire Propriétaire sans prêt hypothécai…" at bounding box center [326, 182] width 331 height 25
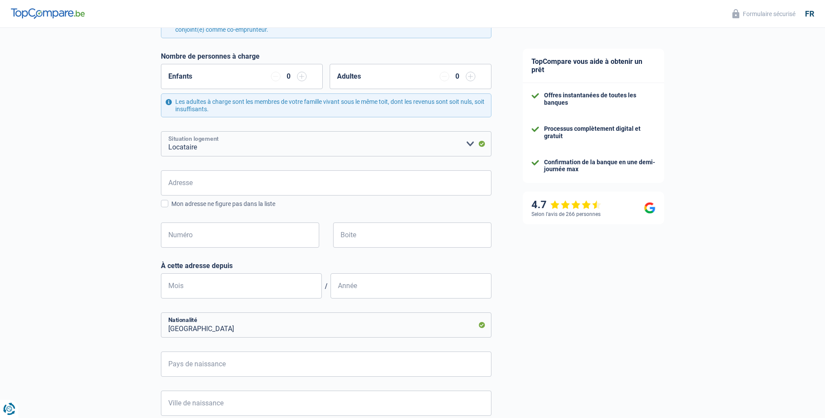
scroll to position [210, 0]
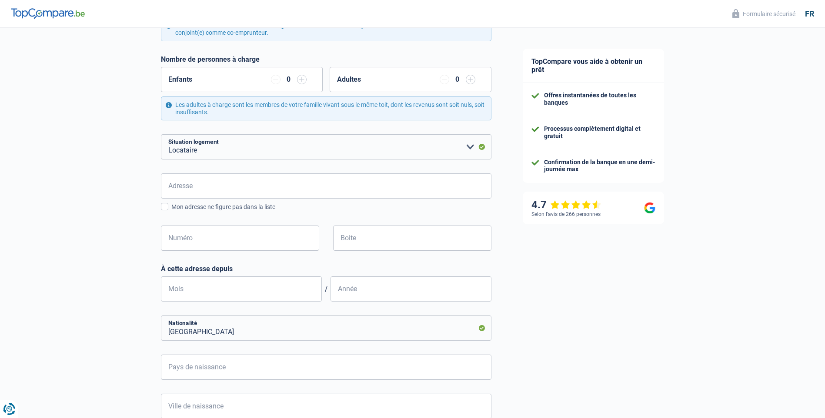
click at [203, 165] on form "Célibataire Marié(e) Cohabitant(e) légal(e) Divorcé(e) Veuf(ve) Séparé (de fait…" at bounding box center [326, 219] width 331 height 557
click at [184, 169] on form "Célibataire Marié(e) Cohabitant(e) légal(e) Divorcé(e) Veuf(ve) Séparé (de fait…" at bounding box center [326, 219] width 331 height 557
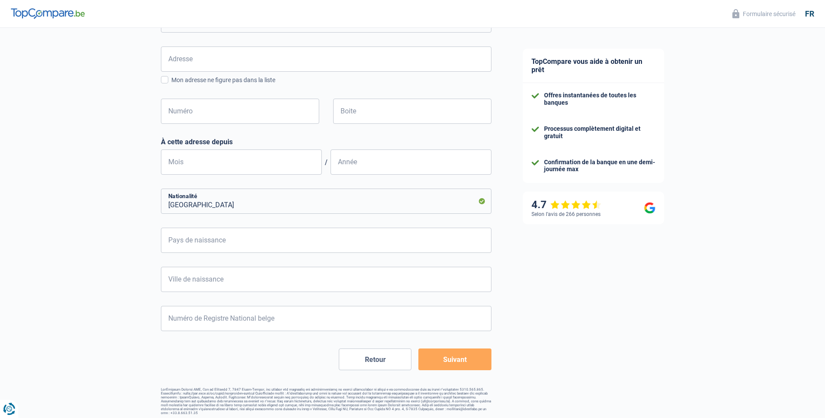
scroll to position [340, 0]
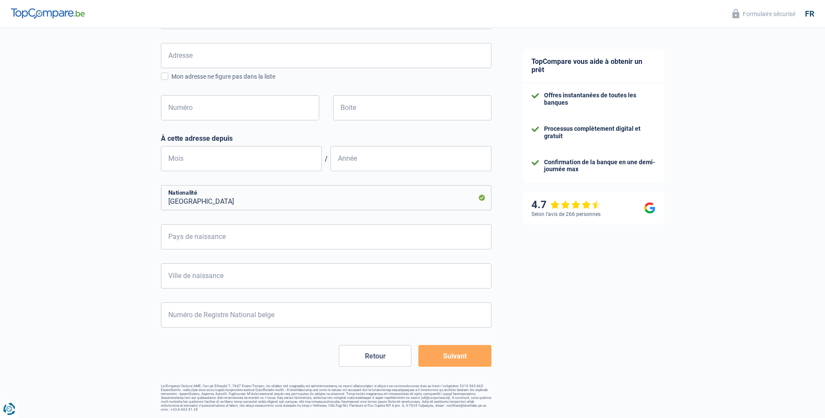
click at [454, 362] on button "Suivant" at bounding box center [454, 356] width 73 height 22
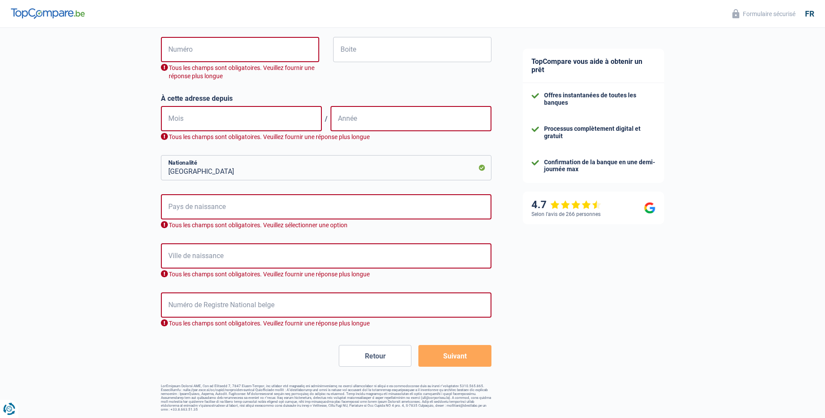
click at [440, 358] on button "Suivant" at bounding box center [454, 356] width 73 height 22
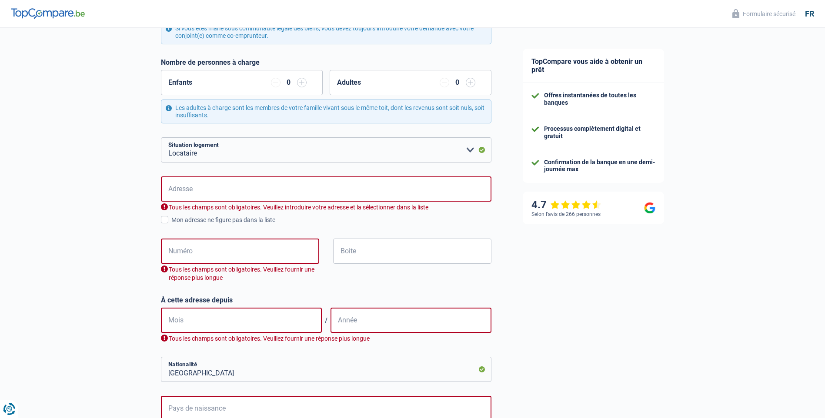
scroll to position [174, 0]
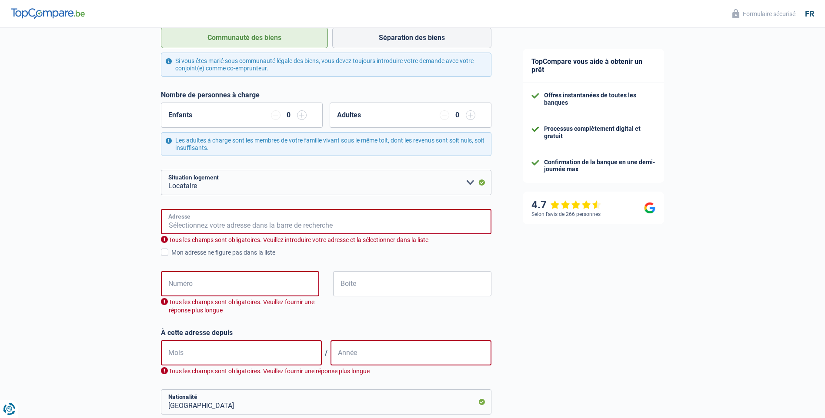
click at [213, 215] on input "Adresse" at bounding box center [326, 221] width 331 height 25
type input "Testeltsesteenweg, 3201, Aarschot, BE"
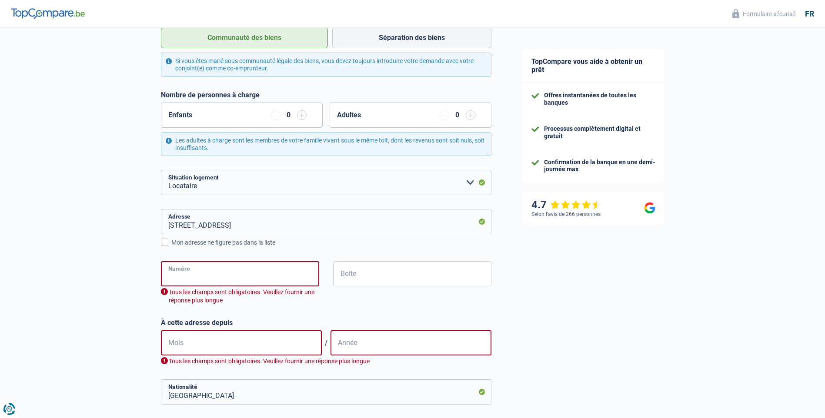
click at [194, 270] on input "Numéro" at bounding box center [240, 273] width 158 height 25
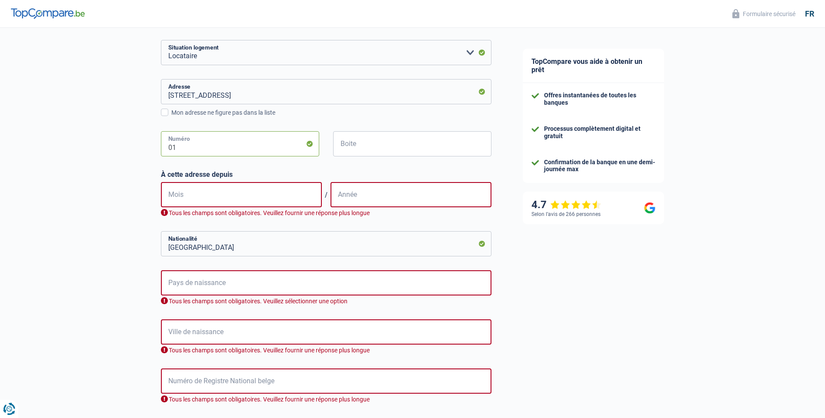
scroll to position [305, 0]
type input "01"
click at [222, 196] on input "Mois" at bounding box center [241, 194] width 161 height 25
type input "08"
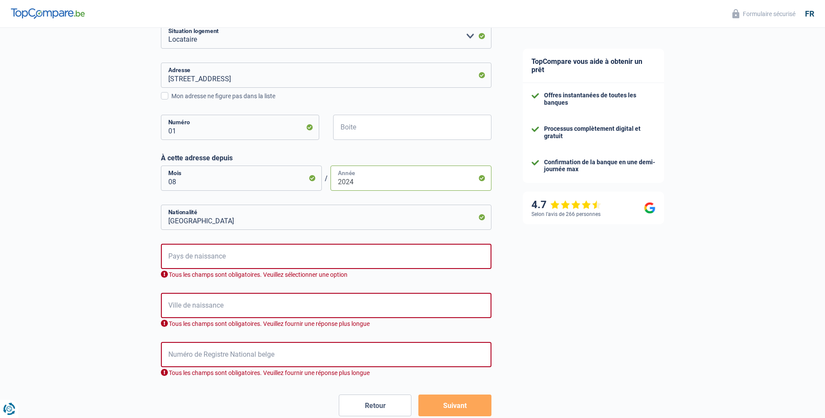
scroll to position [370, 0]
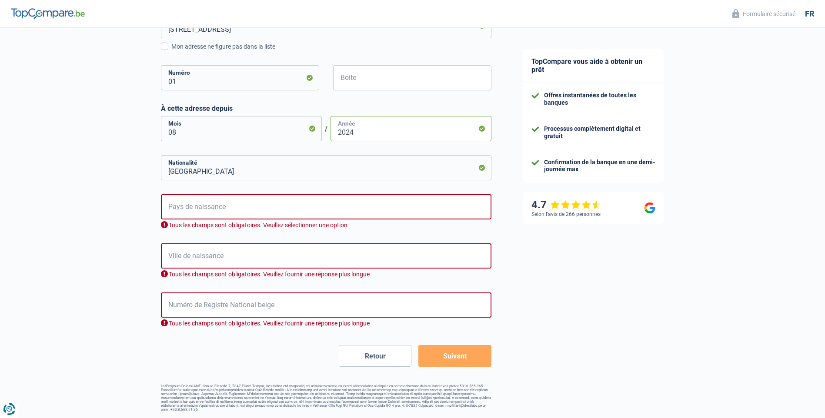
type input "2024"
click at [216, 203] on input "Pays de naissance" at bounding box center [326, 206] width 331 height 25
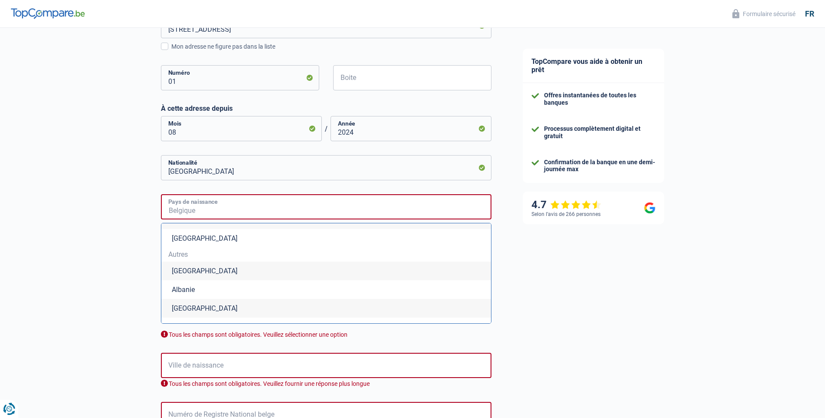
scroll to position [174, 0]
type input "f"
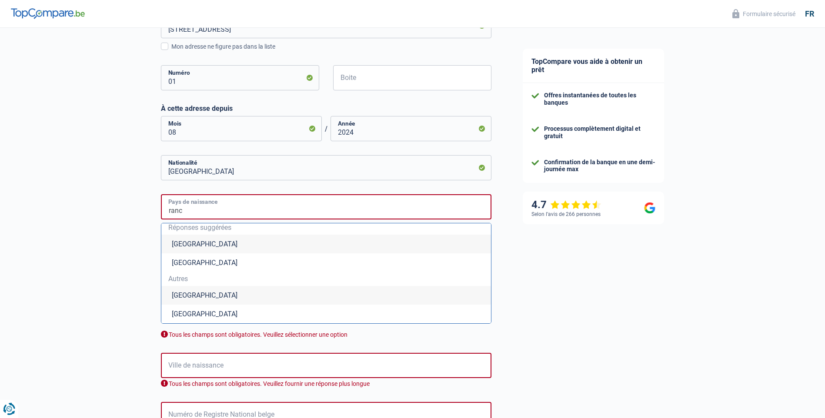
scroll to position [0, 0]
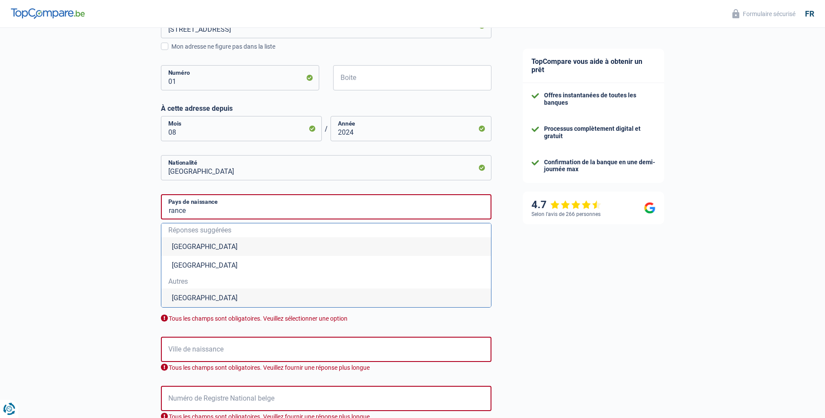
click at [188, 298] on li "France" at bounding box center [326, 298] width 330 height 19
type input "France"
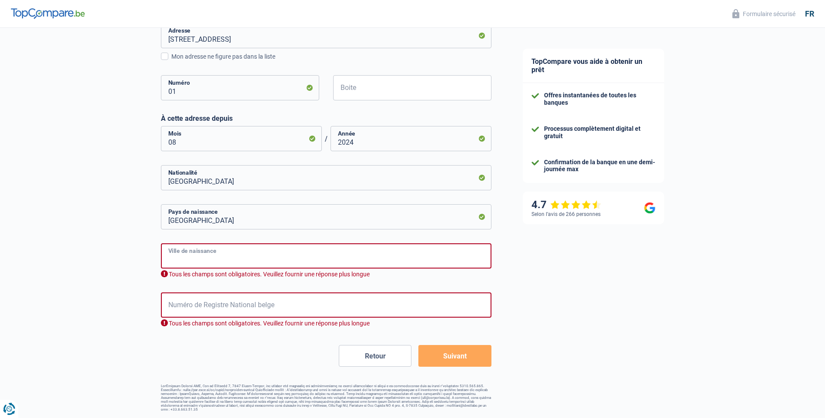
click at [204, 252] on input "Ville de naissance" at bounding box center [326, 256] width 331 height 25
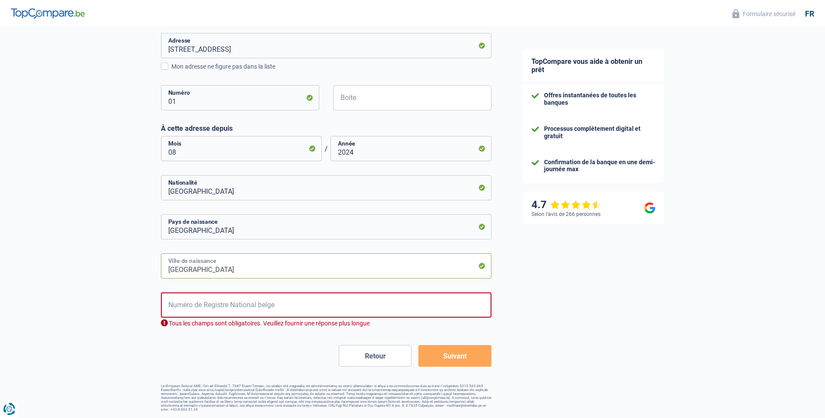
type input "paris"
click at [140, 250] on div "Chance de réussite de votre simulation est de 60% 1 2 3 4 5 Rajoutez +20% en co…" at bounding box center [253, 44] width 507 height 741
click at [198, 312] on input "Numéro de Registre National belge" at bounding box center [326, 305] width 331 height 25
click at [440, 360] on button "Suivant" at bounding box center [454, 356] width 73 height 22
click at [224, 313] on input "Numéro de Registre National belge" at bounding box center [326, 305] width 331 height 25
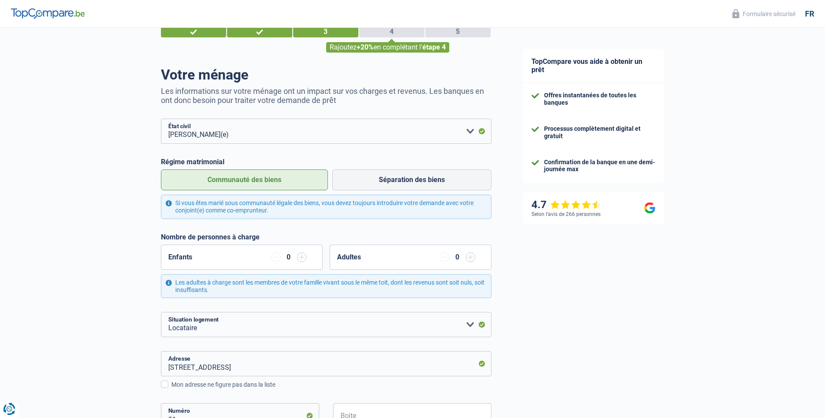
scroll to position [0, 0]
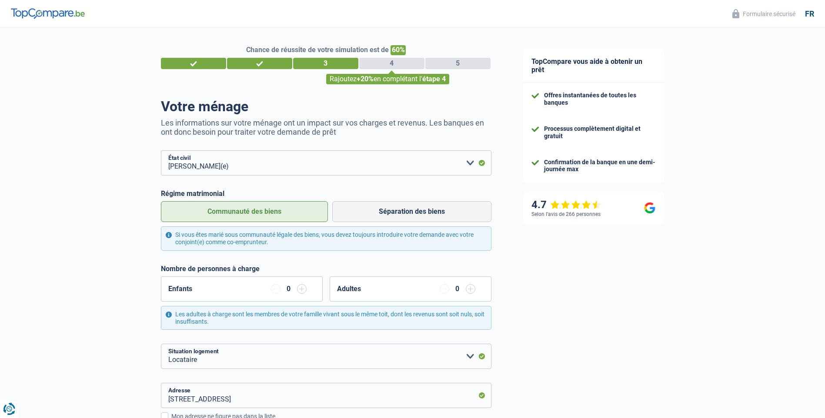
drag, startPoint x: 407, startPoint y: 64, endPoint x: 414, endPoint y: 66, distance: 6.9
click at [408, 64] on div "4" at bounding box center [391, 63] width 65 height 11
click at [448, 66] on div "5" at bounding box center [457, 63] width 65 height 11
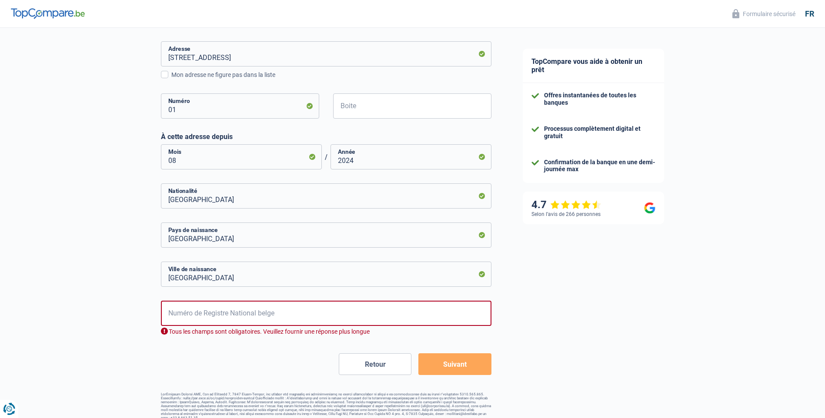
scroll to position [350, 0]
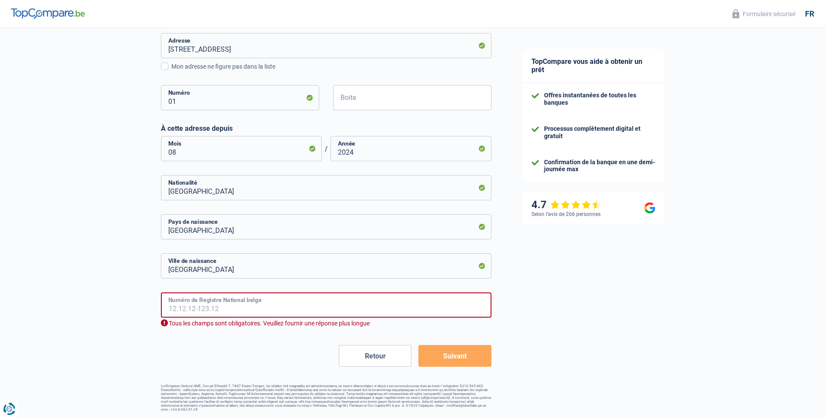
click at [225, 312] on input "Numéro de Registre National belge" at bounding box center [326, 305] width 331 height 25
drag, startPoint x: 191, startPoint y: 306, endPoint x: 144, endPoint y: 308, distance: 47.4
click at [144, 308] on div "Chance de réussite de votre simulation est de 60% 1 2 3 4 5 Rajoutez +20% en co…" at bounding box center [253, 44] width 507 height 741
type input "94.19.01-354.84"
drag, startPoint x: 225, startPoint y: 315, endPoint x: 196, endPoint y: 313, distance: 29.2
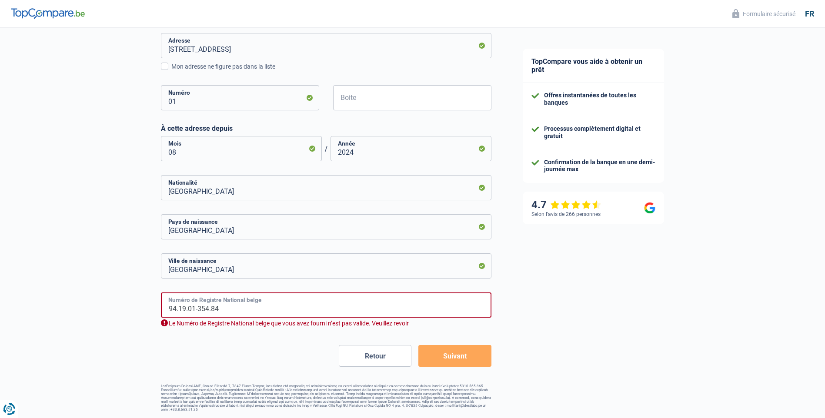
click at [197, 314] on input "94.19.01-354.84" at bounding box center [326, 305] width 331 height 25
click at [236, 304] on input "94.19.01-354.84" at bounding box center [326, 305] width 331 height 25
drag, startPoint x: 225, startPoint y: 310, endPoint x: 113, endPoint y: 312, distance: 112.3
click at [113, 312] on div "Chance de réussite de votre simulation est de 60% 1 2 3 4 5 Rajoutez +20% en co…" at bounding box center [253, 44] width 507 height 741
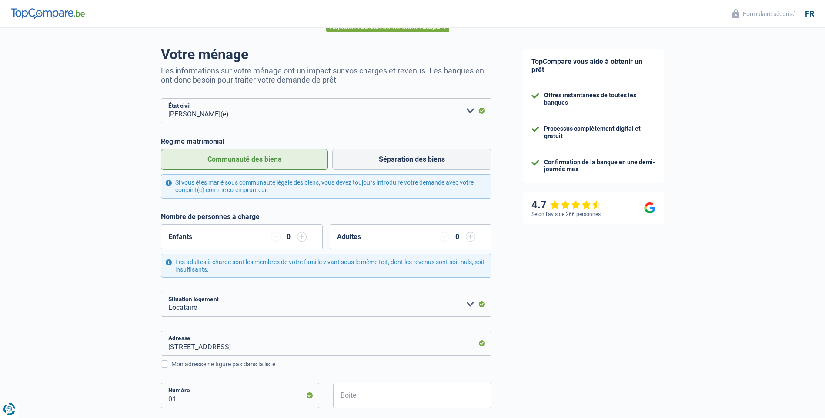
scroll to position [46, 0]
